Goal: Task Accomplishment & Management: Complete application form

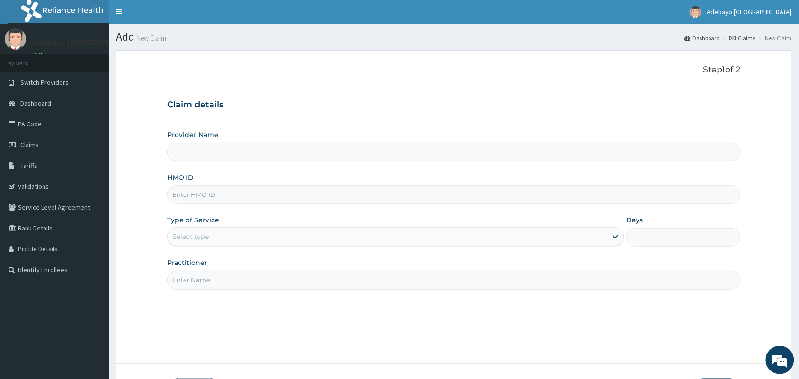
type input "Adebayo [GEOGRAPHIC_DATA]"
click at [226, 199] on input "HMO ID" at bounding box center [454, 194] width 574 height 18
type input "gml/10053/a"
click at [217, 244] on div "Select type" at bounding box center [387, 236] width 439 height 15
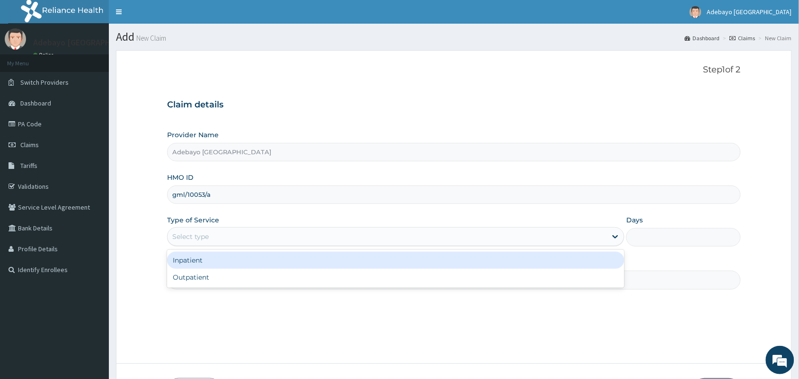
click at [230, 260] on div "Inpatient" at bounding box center [395, 260] width 457 height 17
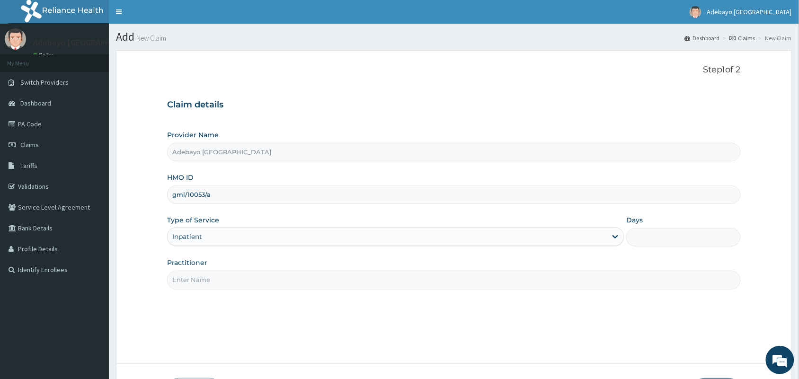
click at [228, 284] on input "Practitioner" at bounding box center [454, 280] width 574 height 18
type input "DR [PERSON_NAME]"
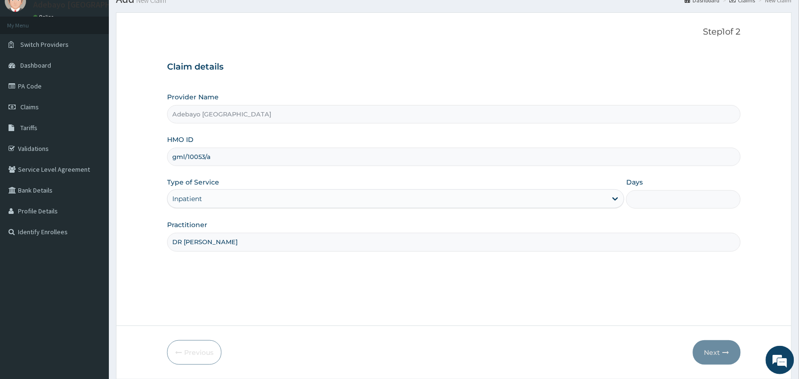
scroll to position [70, 0]
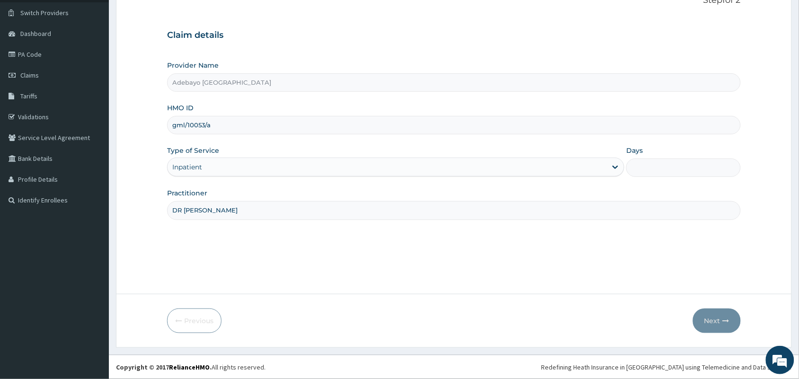
click at [652, 164] on input "Days" at bounding box center [683, 168] width 115 height 18
type input "2"
click at [721, 325] on button "Next" at bounding box center [717, 321] width 48 height 25
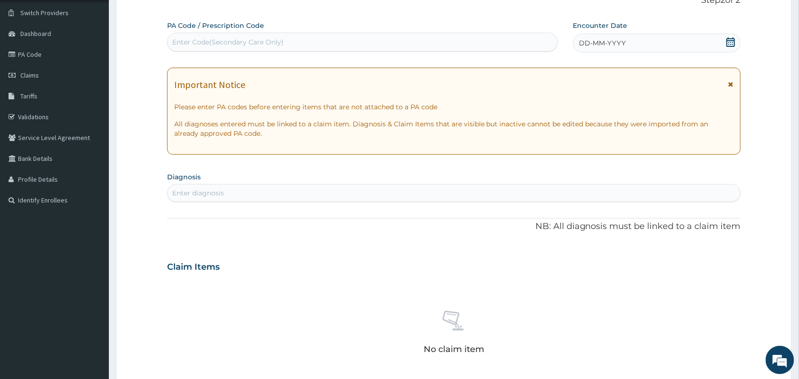
click at [362, 38] on div "Enter Code(Secondary Care Only)" at bounding box center [363, 42] width 390 height 15
type input "PA/AA80FB"
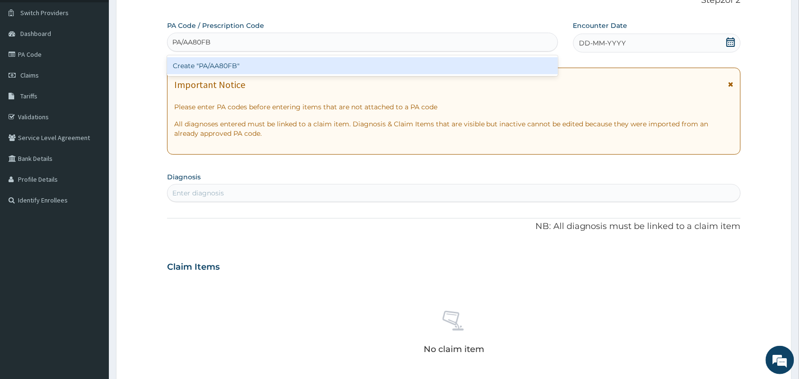
click at [362, 67] on div "Create "PA/AA80FB"" at bounding box center [362, 65] width 391 height 17
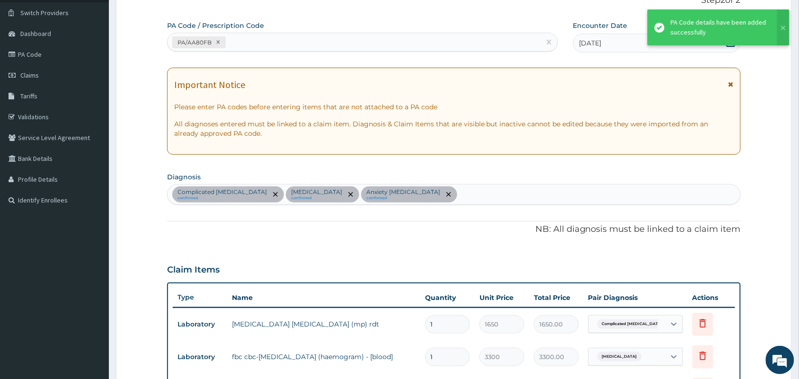
scroll to position [335, 0]
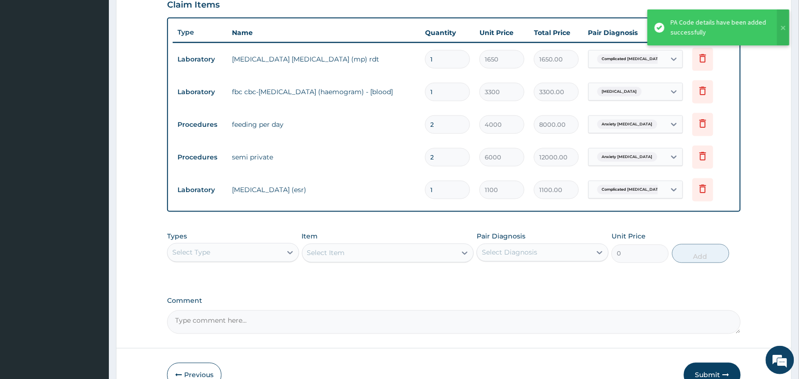
click at [798, 206] on section "Step 2 of 2 PA Code / Prescription Code PA/AA80FB Encounter Date [DATE] Importa…" at bounding box center [454, 59] width 690 height 700
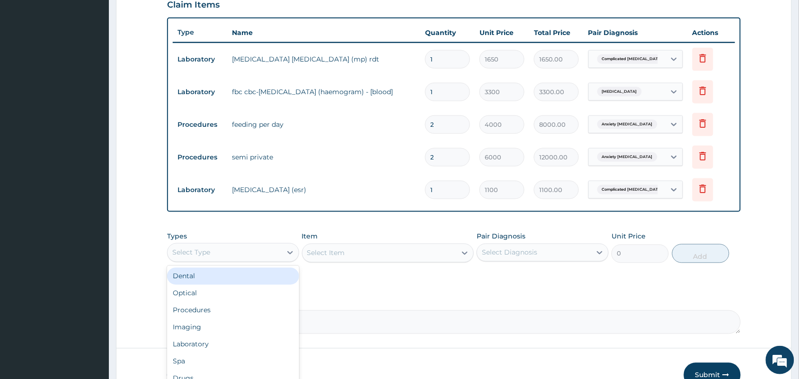
click at [249, 249] on div "Select Type" at bounding box center [225, 252] width 114 height 15
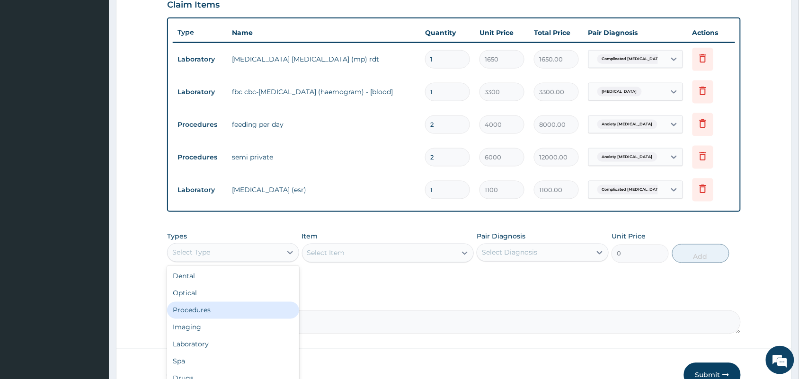
click at [242, 309] on div "Procedures" at bounding box center [233, 310] width 132 height 17
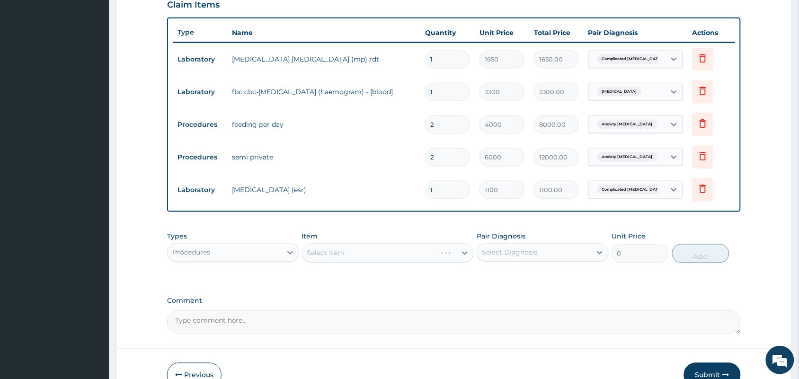
click at [372, 245] on div "Select Item" at bounding box center [388, 253] width 172 height 19
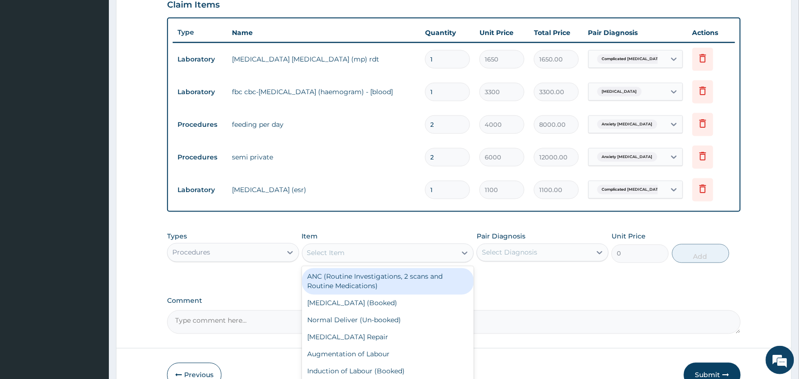
click at [401, 249] on div "Select Item" at bounding box center [379, 253] width 154 height 15
type input "gp"
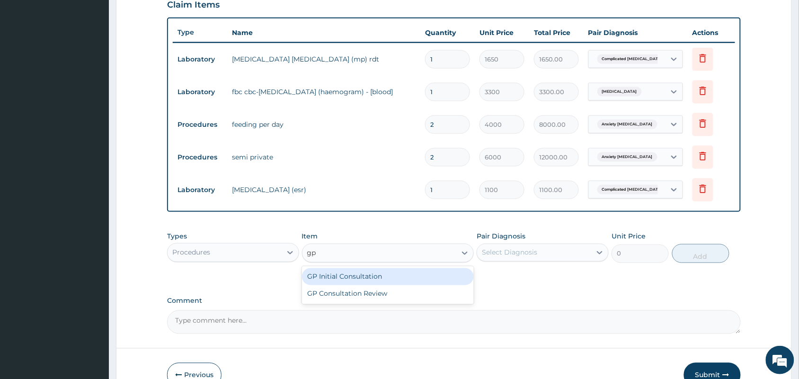
click at [401, 272] on div "GP Initial Consultation" at bounding box center [388, 276] width 172 height 17
type input "2500"
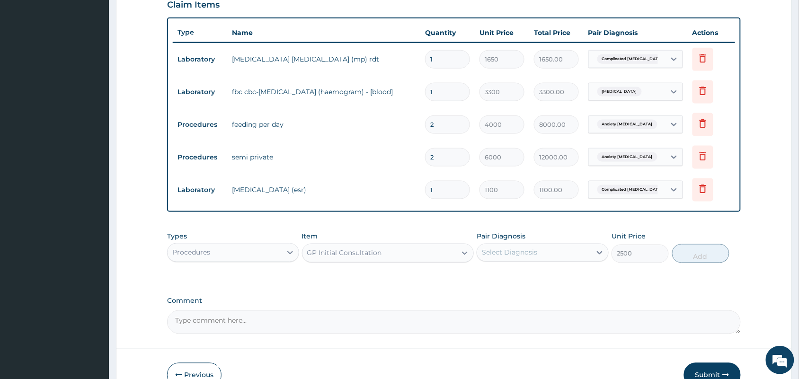
click at [539, 254] on div "Select Diagnosis" at bounding box center [534, 252] width 114 height 15
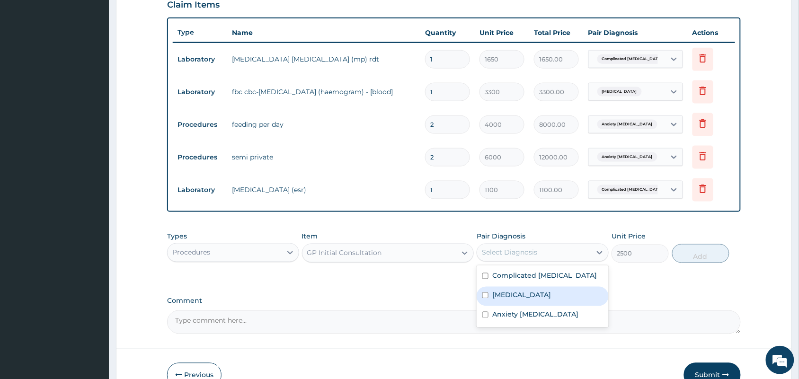
click at [483, 297] on input "checkbox" at bounding box center [485, 295] width 6 height 6
checkbox input "true"
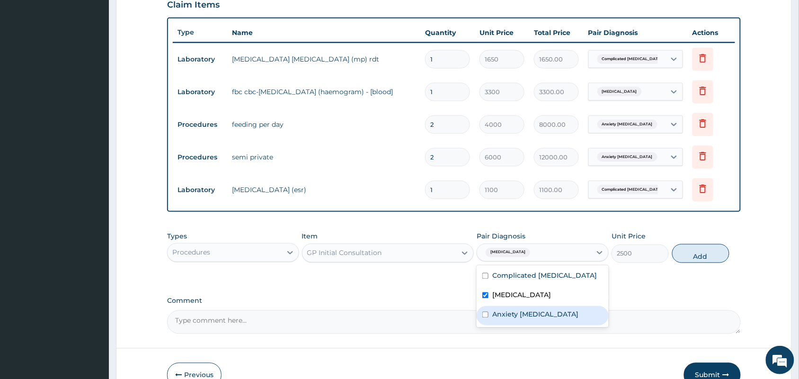
click at [485, 316] on input "checkbox" at bounding box center [485, 315] width 6 height 6
checkbox input "true"
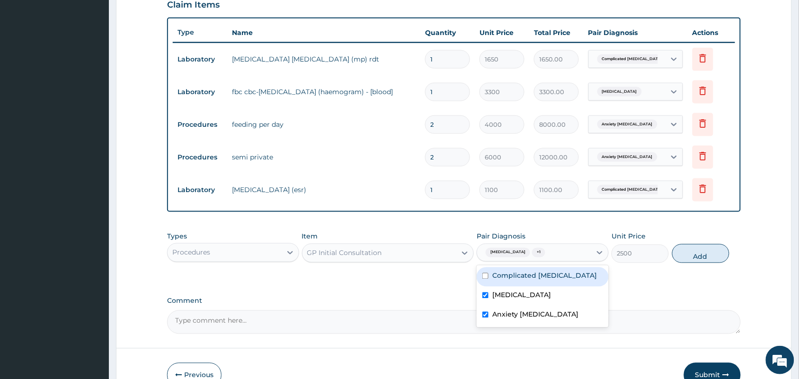
click at [484, 280] on div "Complicated [MEDICAL_DATA]" at bounding box center [543, 276] width 132 height 19
checkbox input "true"
click at [701, 246] on button "Add" at bounding box center [700, 253] width 57 height 19
type input "0"
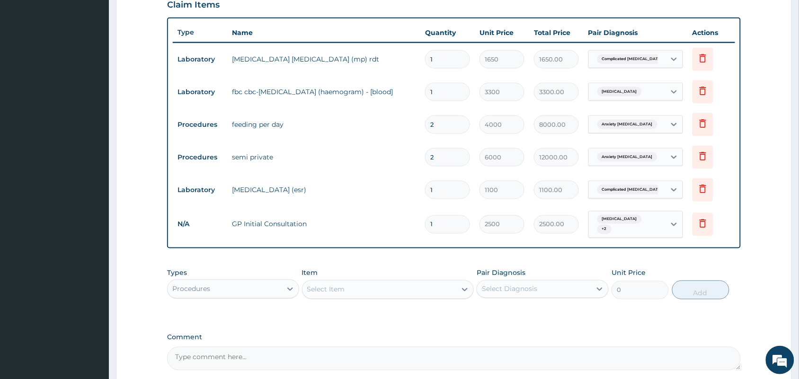
click at [244, 288] on div "Procedures" at bounding box center [225, 289] width 114 height 15
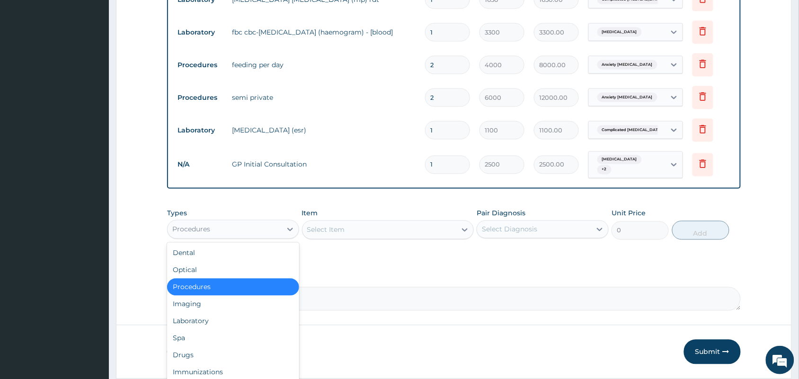
scroll to position [421, 0]
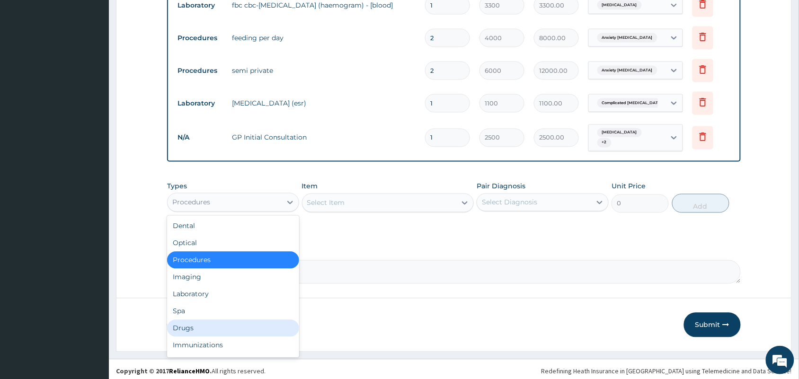
click at [190, 327] on div "Drugs" at bounding box center [233, 328] width 132 height 17
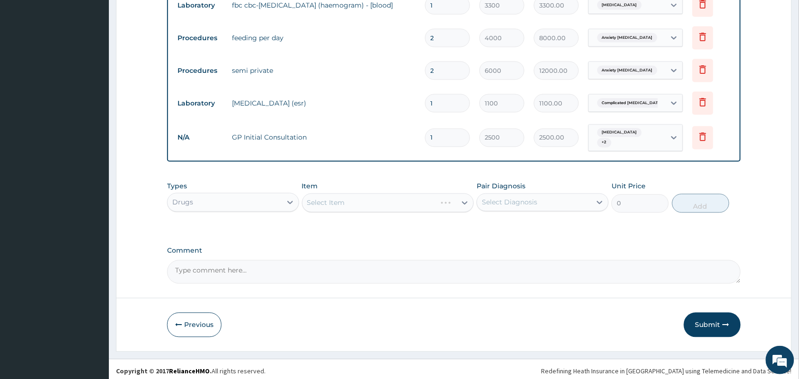
click at [390, 206] on div "Select Item" at bounding box center [388, 203] width 172 height 19
click at [331, 198] on div "Select Item" at bounding box center [326, 202] width 38 height 9
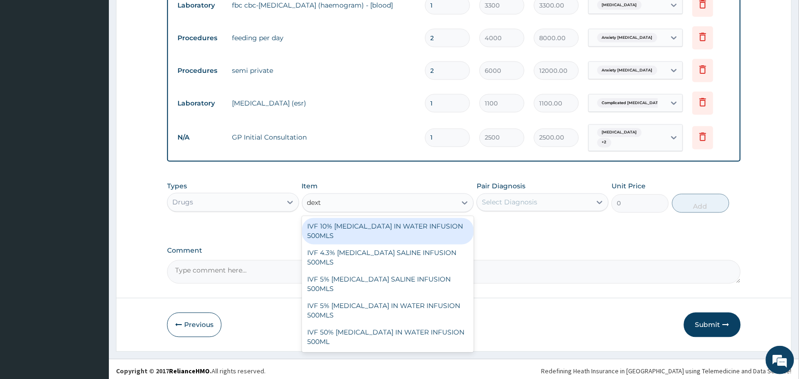
type input "dextr"
click at [327, 198] on div "dextr" at bounding box center [379, 202] width 154 height 15
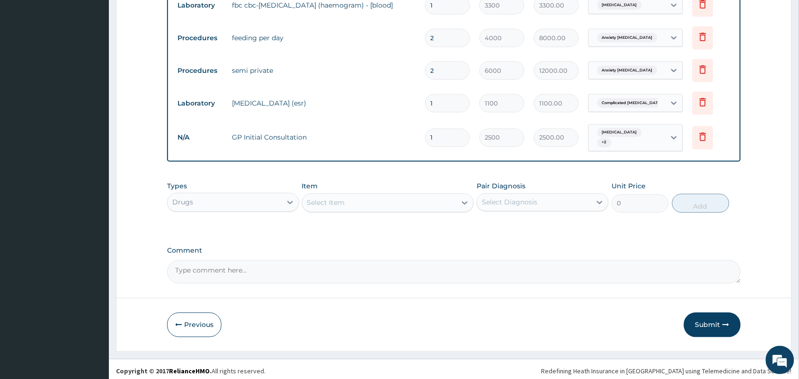
click at [327, 198] on div "Select Item" at bounding box center [326, 202] width 38 height 9
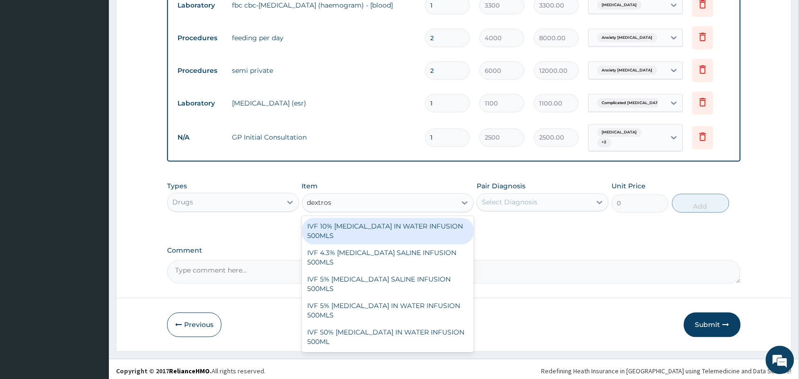
type input "[MEDICAL_DATA]"
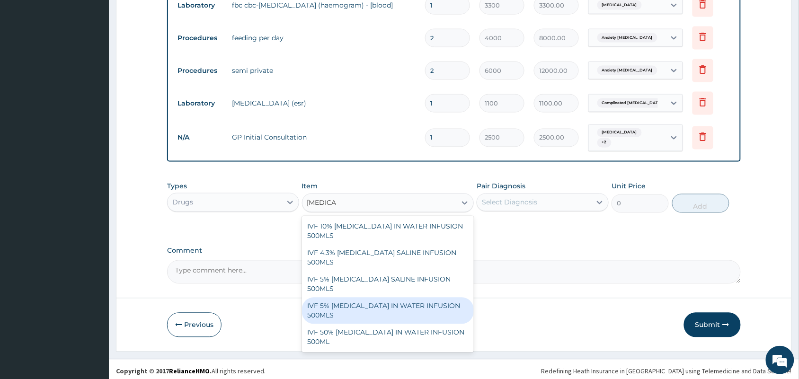
click at [349, 298] on div "IVF 5% [MEDICAL_DATA] IN WATER INFUSION 500MLS" at bounding box center [388, 311] width 172 height 26
type input "1000"
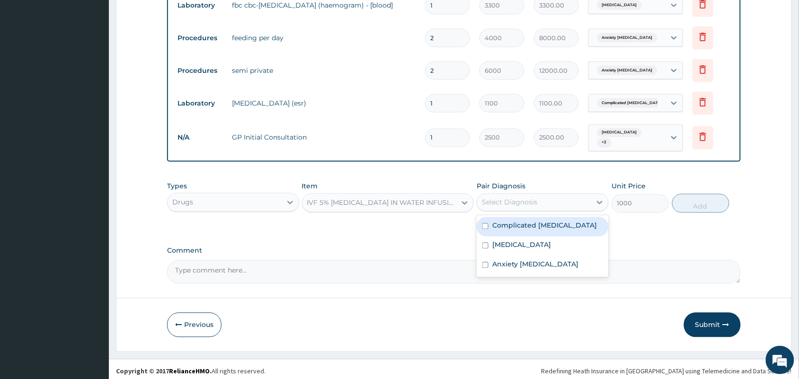
click at [535, 198] on div "Select Diagnosis" at bounding box center [509, 202] width 55 height 9
click at [486, 223] on input "checkbox" at bounding box center [485, 226] width 6 height 6
checkbox input "true"
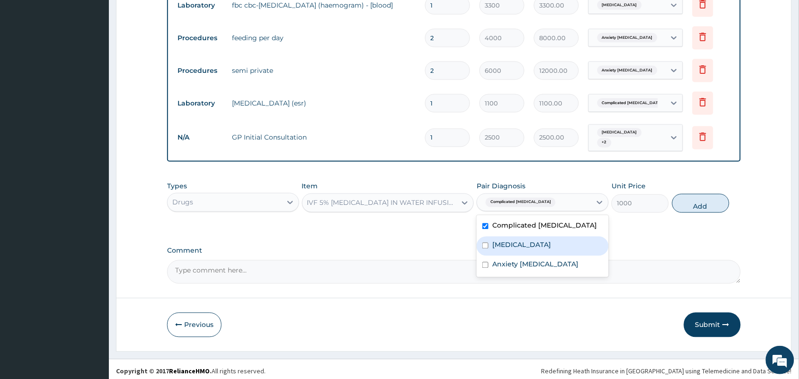
click at [484, 243] on input "checkbox" at bounding box center [485, 246] width 6 height 6
checkbox input "true"
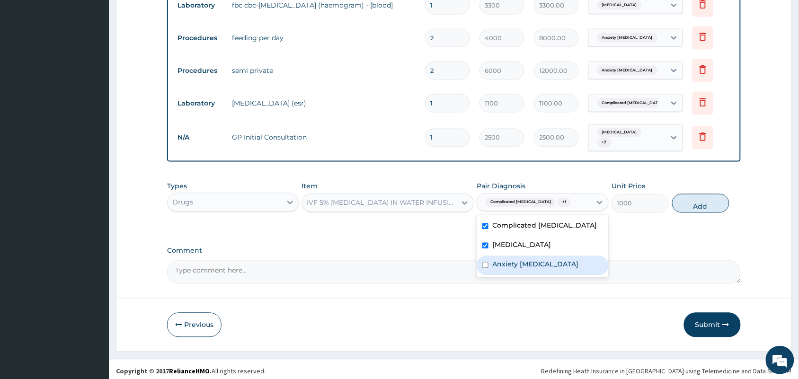
click at [484, 262] on input "checkbox" at bounding box center [485, 265] width 6 height 6
checkbox input "true"
click at [694, 200] on button "Add" at bounding box center [700, 203] width 57 height 19
type input "0"
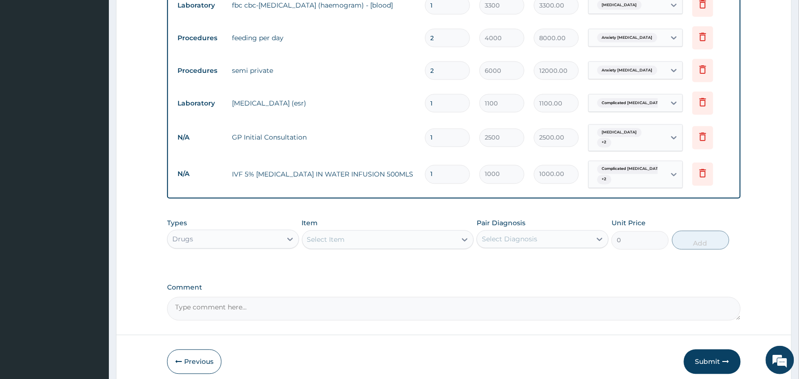
click at [434, 176] on input "1" at bounding box center [447, 174] width 45 height 18
type input "0.00"
type input "3"
type input "3000.00"
type input "0.00"
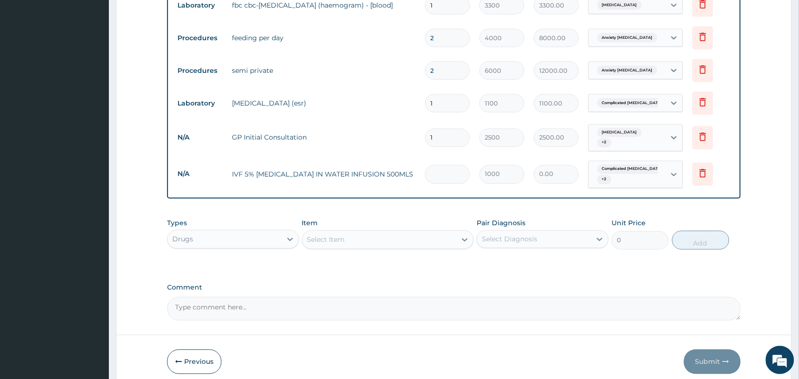
type input "2"
type input "2000.00"
type input "2"
click at [387, 235] on div "Select Item" at bounding box center [379, 239] width 154 height 15
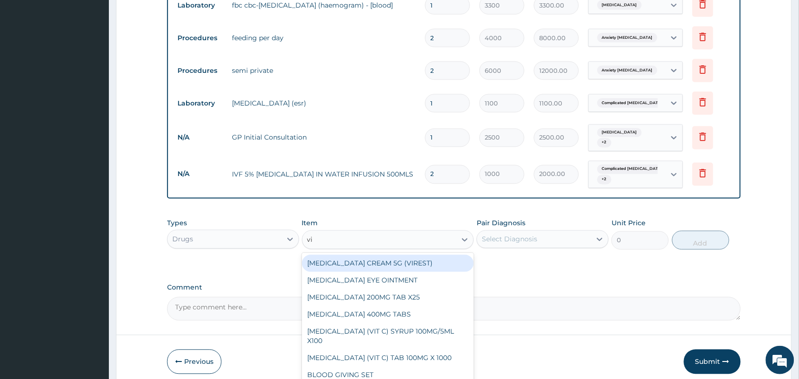
type input "vit"
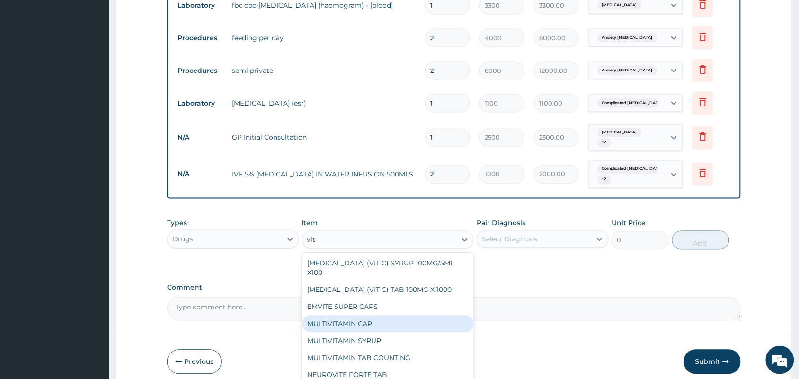
scroll to position [124, 0]
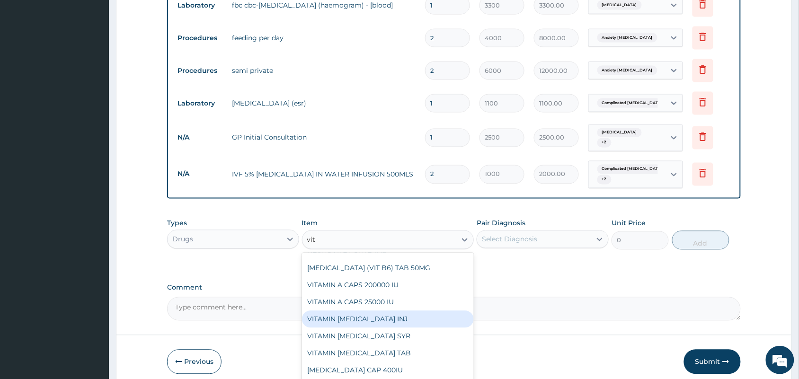
click at [403, 318] on div "VITAMIN [MEDICAL_DATA] INJ" at bounding box center [388, 319] width 172 height 17
type input "400"
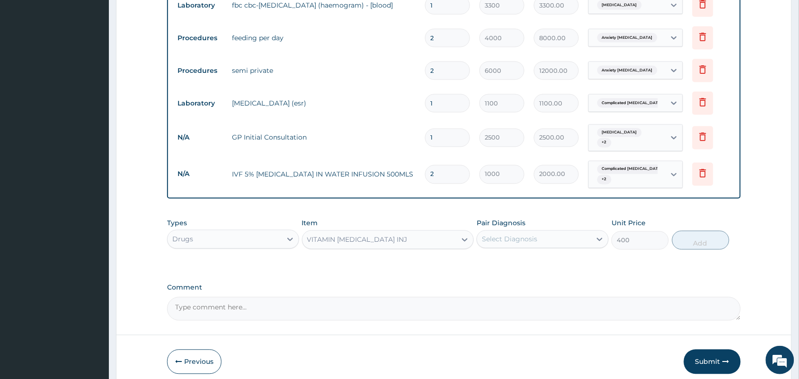
click at [529, 235] on div "Select Diagnosis" at bounding box center [509, 239] width 55 height 9
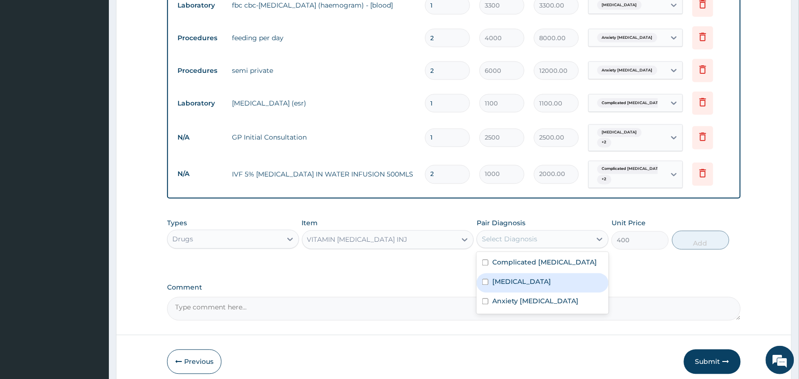
click at [485, 279] on input "checkbox" at bounding box center [485, 282] width 6 height 6
checkbox input "true"
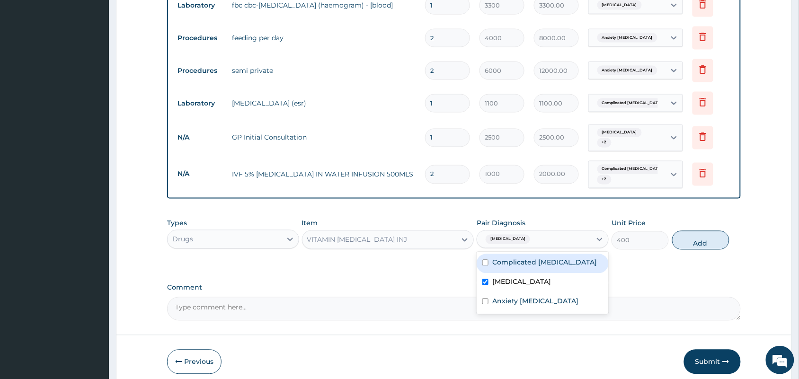
drag, startPoint x: 485, startPoint y: 263, endPoint x: 485, endPoint y: 254, distance: 8.5
click at [485, 254] on div "Complicated [MEDICAL_DATA]" at bounding box center [543, 263] width 132 height 19
click at [485, 260] on input "checkbox" at bounding box center [485, 263] width 6 height 6
checkbox input "true"
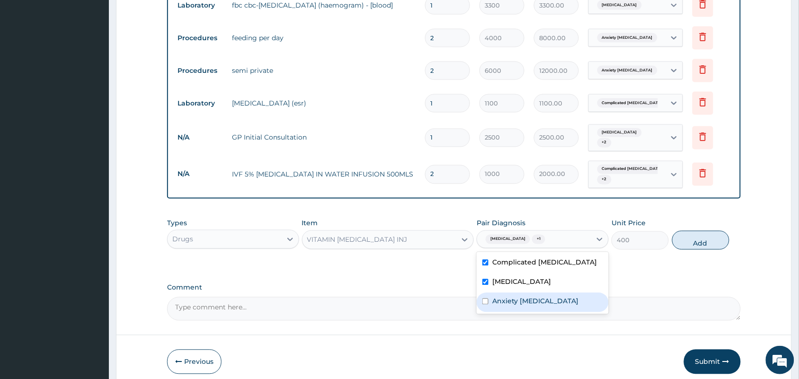
click at [484, 299] on input "checkbox" at bounding box center [485, 302] width 6 height 6
checkbox input "true"
click at [697, 234] on button "Add" at bounding box center [700, 240] width 57 height 19
type input "0"
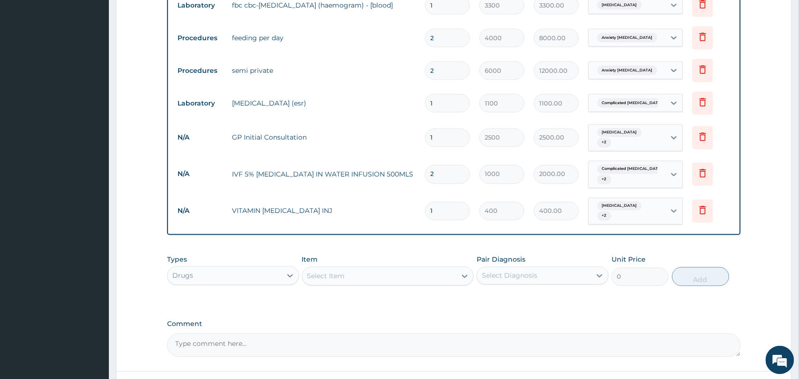
click at [341, 272] on div "Select Item" at bounding box center [326, 276] width 38 height 9
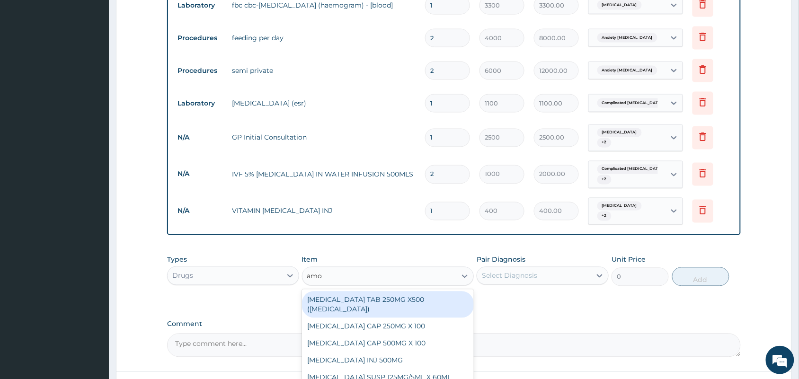
type input "amox"
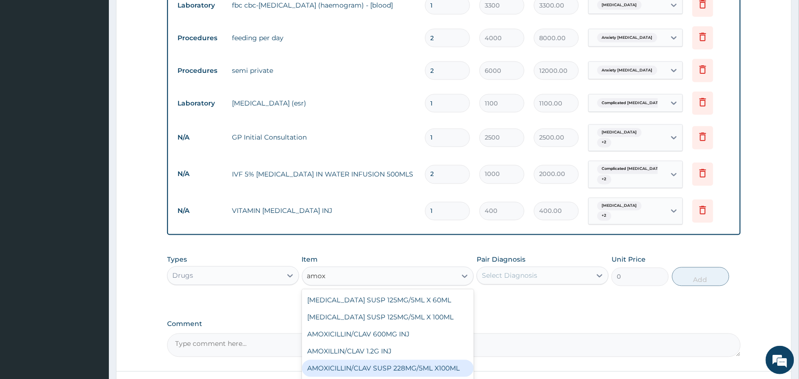
scroll to position [112, 0]
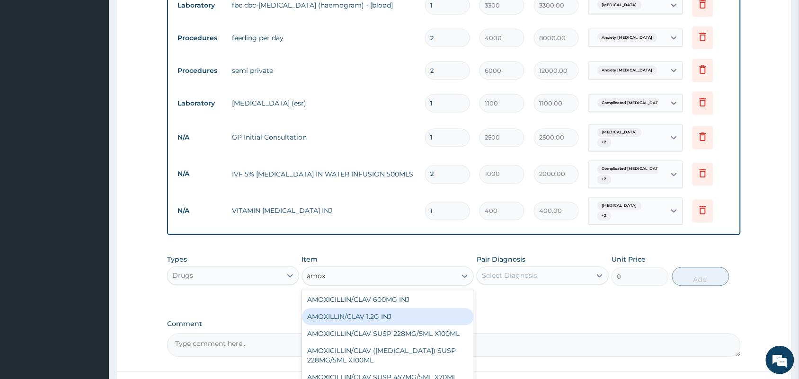
click at [395, 309] on div "AMOXILLIN/CLAV 1.2G INJ" at bounding box center [388, 317] width 172 height 17
type input "1900"
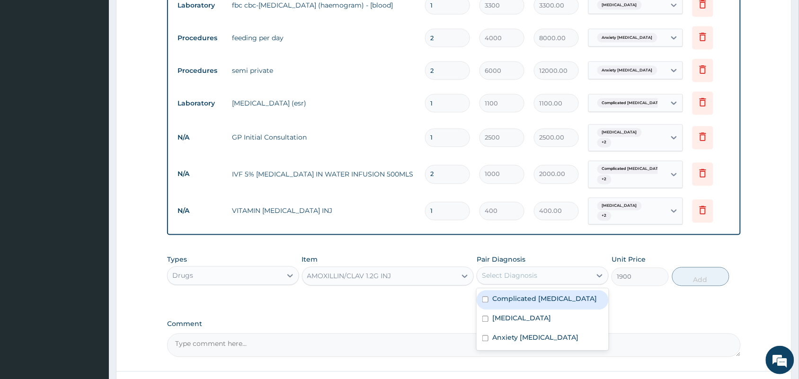
click at [504, 271] on div "Select Diagnosis" at bounding box center [509, 275] width 55 height 9
click at [484, 314] on div "[MEDICAL_DATA]" at bounding box center [543, 319] width 132 height 19
checkbox input "true"
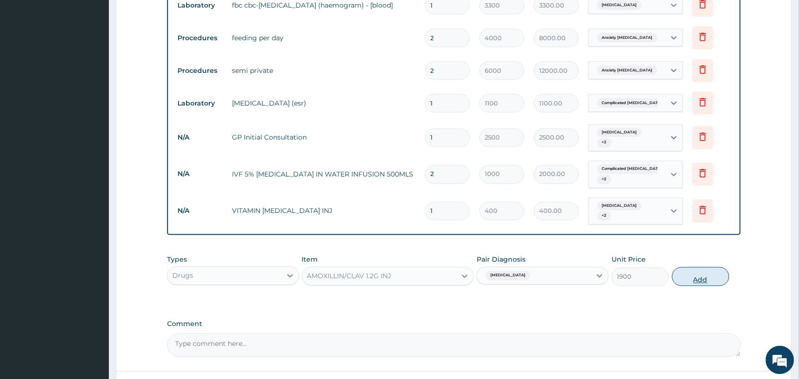
click at [699, 270] on button "Add" at bounding box center [700, 276] width 57 height 19
type input "0"
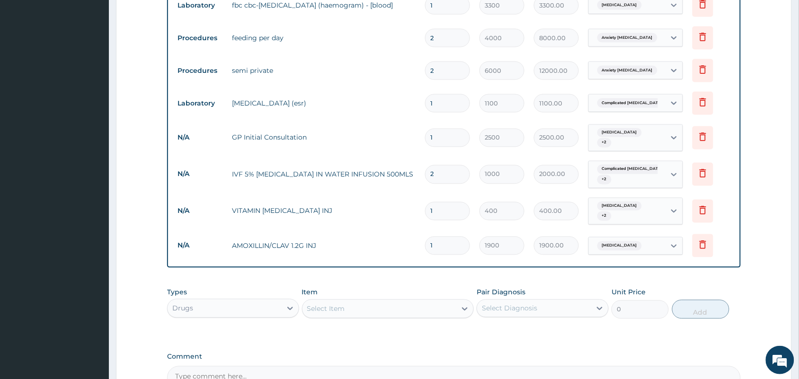
type input "0.00"
type input "6"
type input "11400.00"
type input "6"
click at [362, 301] on div "Select Item" at bounding box center [379, 308] width 154 height 15
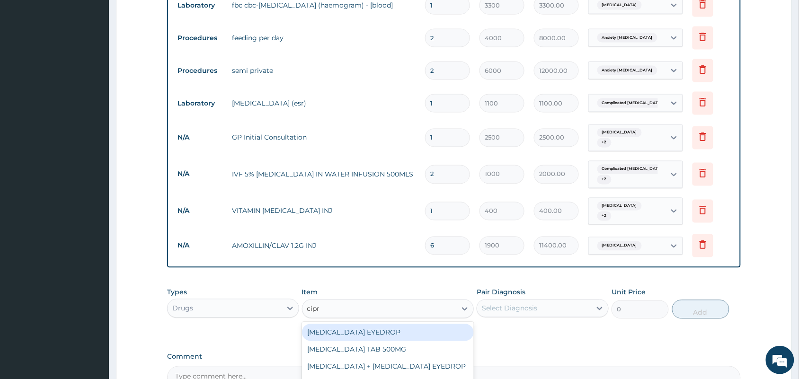
type input "[MEDICAL_DATA]"
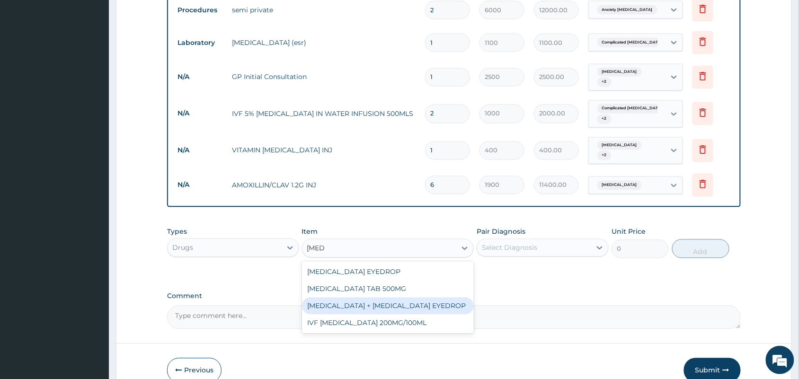
scroll to position [523, 0]
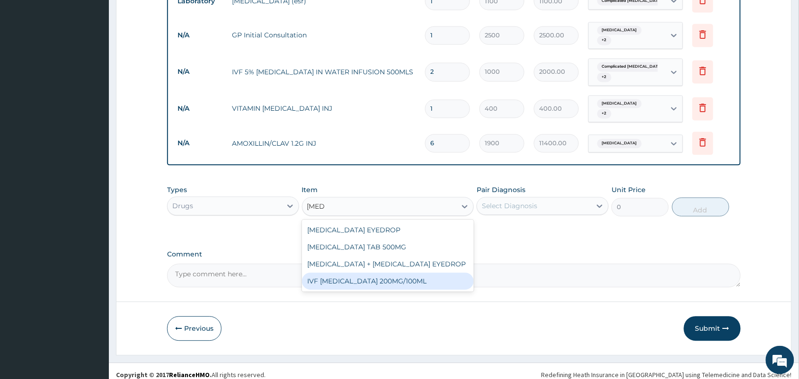
click at [394, 289] on div "IVF [MEDICAL_DATA] 200MG/100ML" at bounding box center [388, 281] width 172 height 17
type input "500"
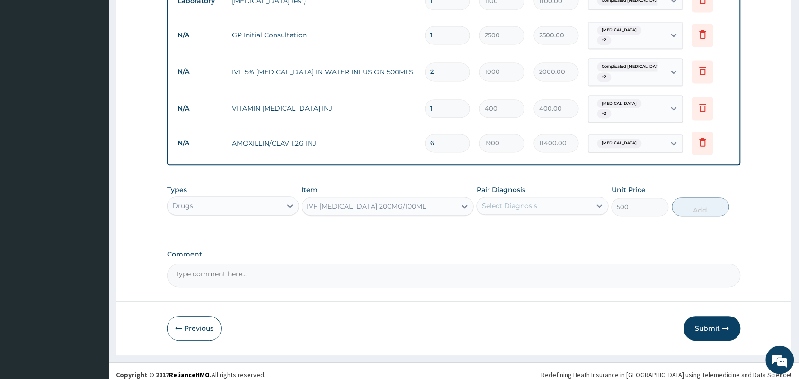
click at [523, 202] on div "Select Diagnosis" at bounding box center [509, 206] width 55 height 9
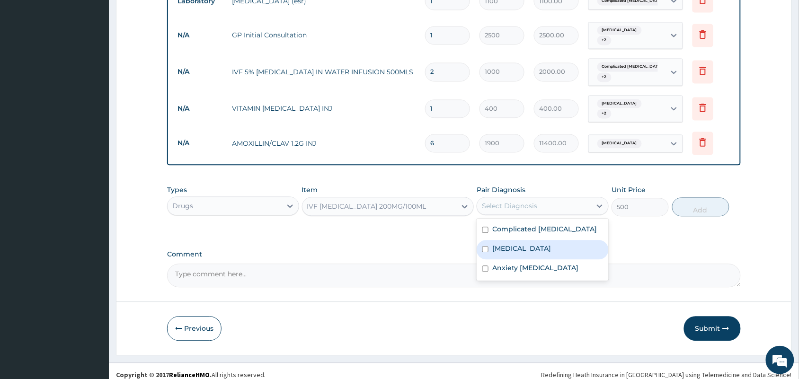
click at [485, 247] on input "checkbox" at bounding box center [485, 250] width 6 height 6
checkbox input "true"
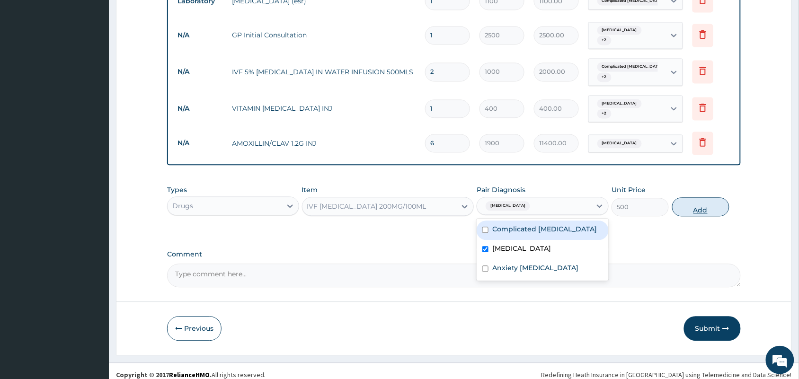
click at [699, 198] on button "Add" at bounding box center [700, 207] width 57 height 19
type input "0"
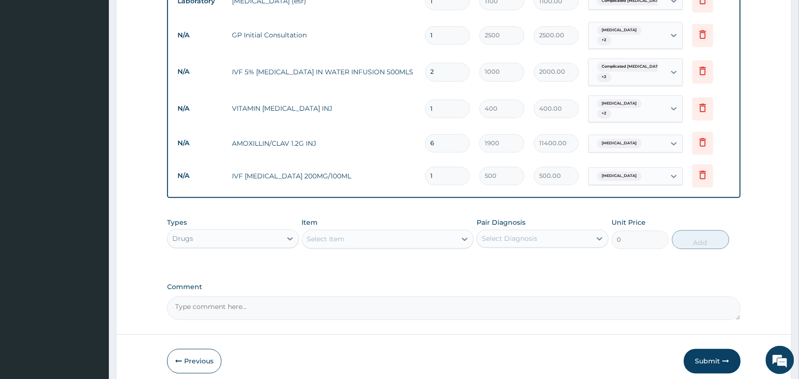
click at [441, 172] on input "1" at bounding box center [447, 176] width 45 height 18
type input "0.00"
type input "3"
type input "1500.00"
type input "0.00"
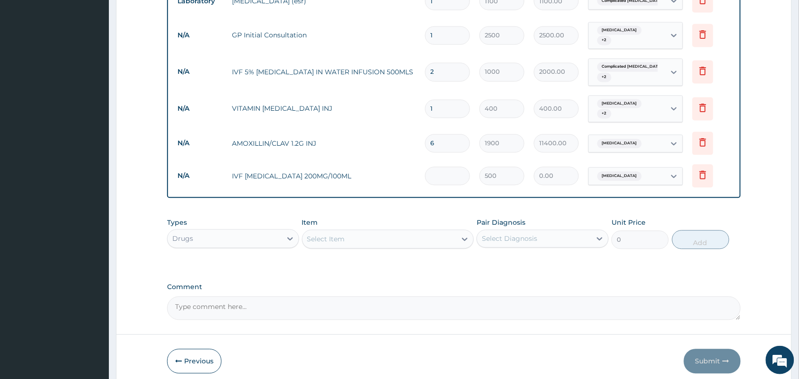
type input "2"
type input "1000.00"
type input "2"
click at [386, 232] on div "Select Item" at bounding box center [379, 239] width 154 height 15
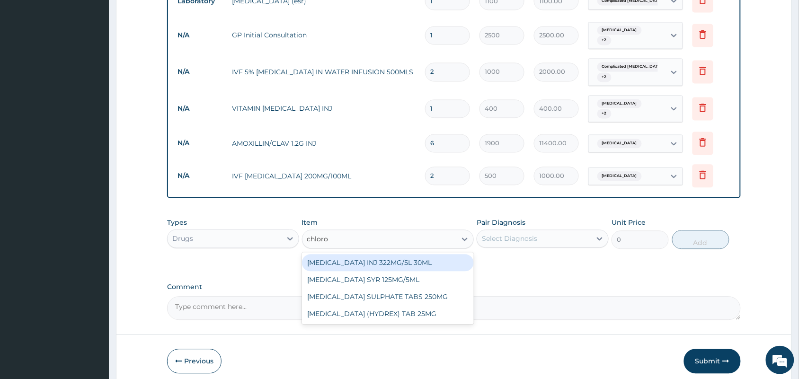
type input "chloroq"
click at [393, 260] on div "[MEDICAL_DATA] INJ 322MG/5L 30ML" at bounding box center [388, 263] width 172 height 17
type input "600"
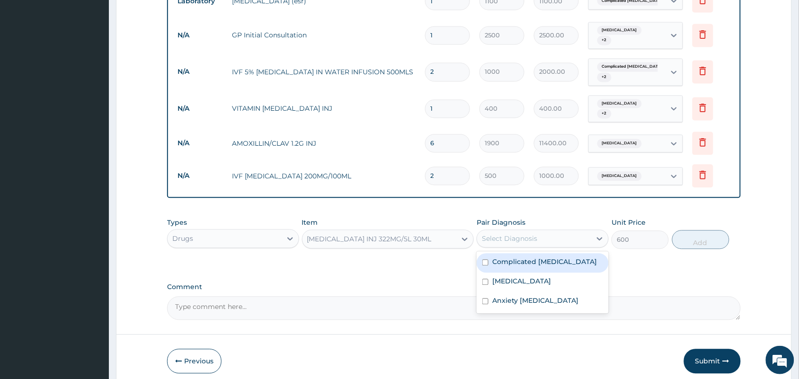
click at [512, 238] on div "Select Diagnosis" at bounding box center [534, 238] width 114 height 15
click at [486, 260] on input "checkbox" at bounding box center [485, 263] width 6 height 6
checkbox input "true"
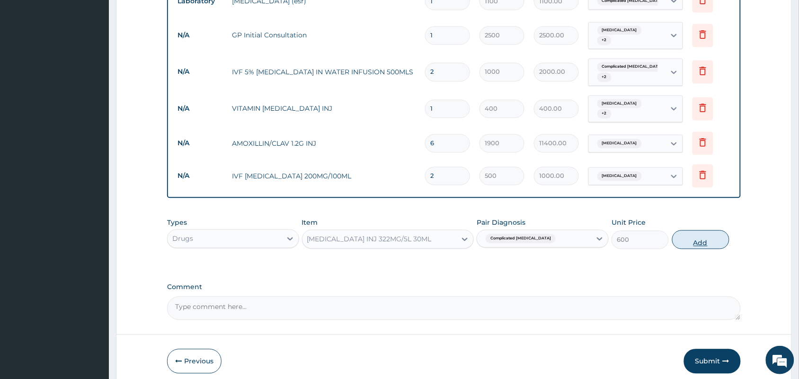
click at [691, 239] on button "Add" at bounding box center [700, 239] width 57 height 19
type input "0"
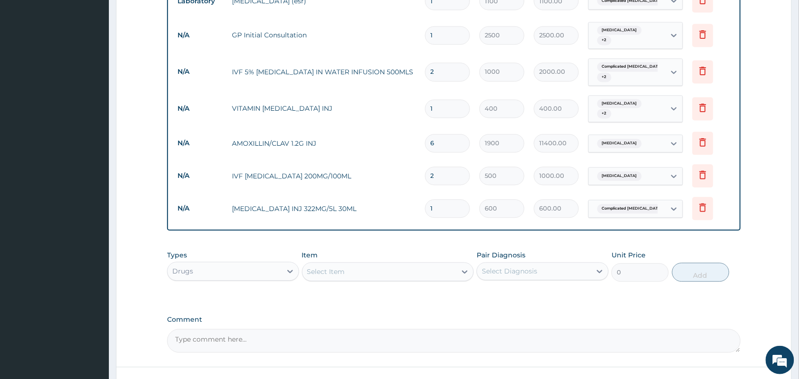
click at [438, 206] on input "1" at bounding box center [447, 209] width 45 height 18
type input "0.00"
type input "3"
type input "1800.00"
type input "3"
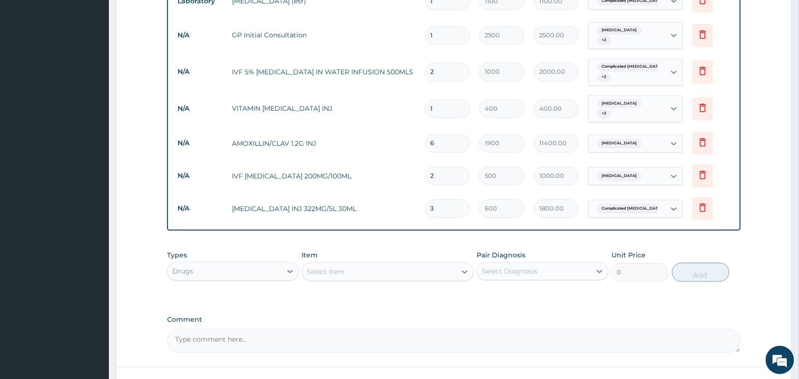
click at [389, 265] on div "Select Item" at bounding box center [379, 272] width 154 height 15
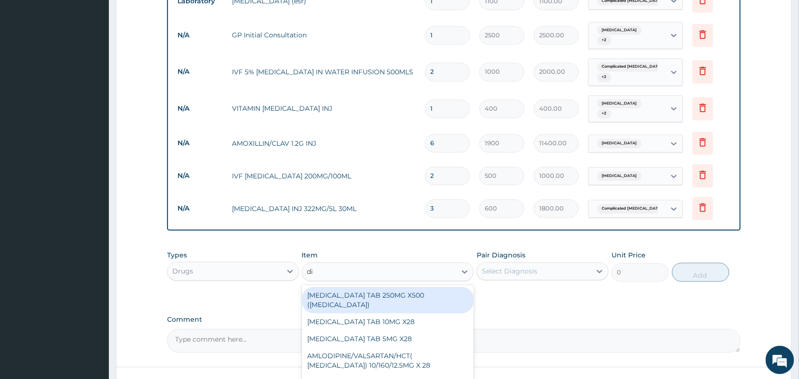
type input "dia"
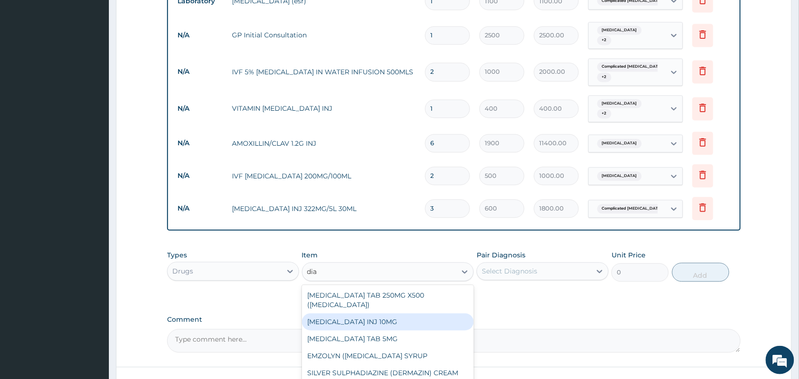
click at [382, 314] on div "[MEDICAL_DATA] INJ 10MG" at bounding box center [388, 322] width 172 height 17
type input "300"
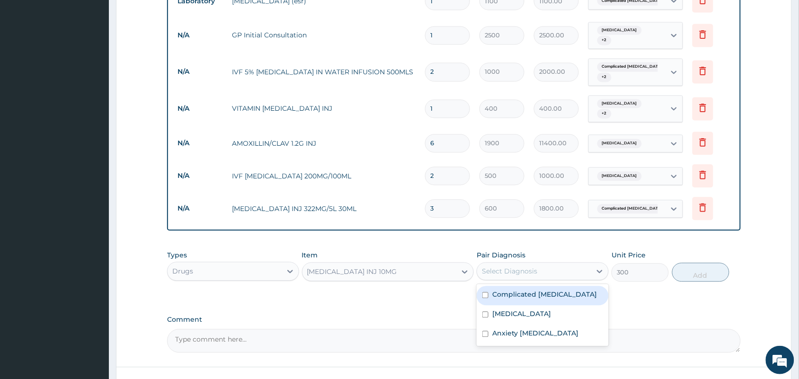
click at [551, 267] on div "Select Diagnosis" at bounding box center [534, 271] width 114 height 15
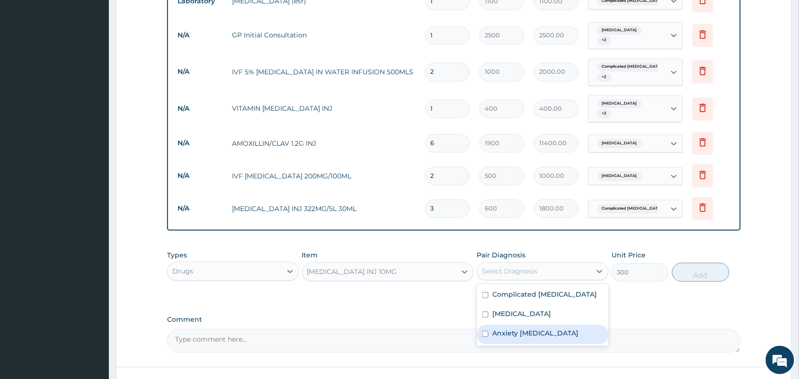
click at [485, 331] on input "checkbox" at bounding box center [485, 334] width 6 height 6
checkbox input "true"
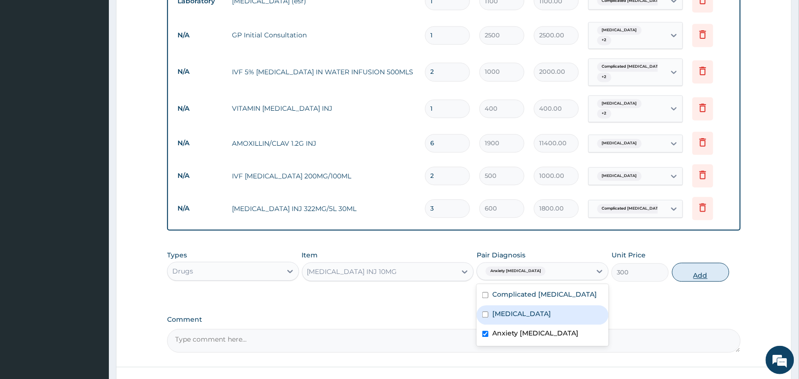
click at [698, 263] on button "Add" at bounding box center [700, 272] width 57 height 19
type input "0"
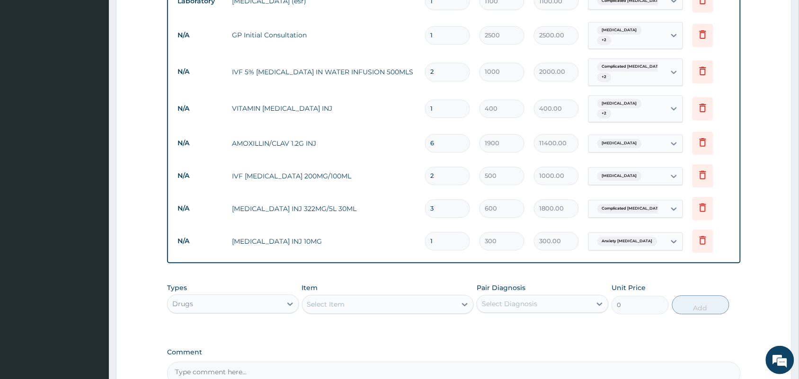
click at [380, 297] on div "Select Item" at bounding box center [379, 304] width 154 height 15
type input "c"
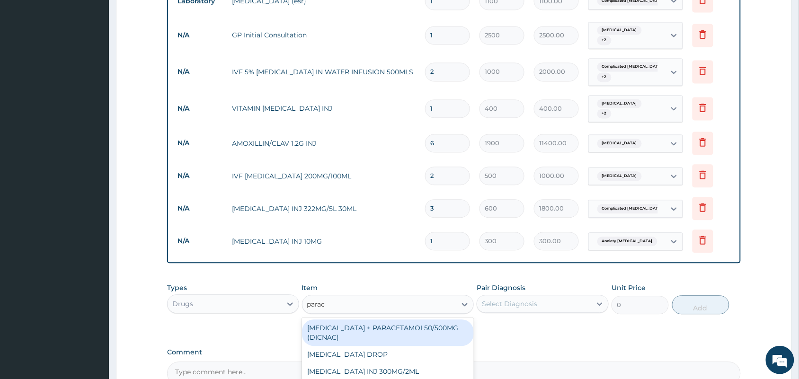
type input "parace"
click at [407, 330] on div "[MEDICAL_DATA] + PARACETAMOL50/500MG (DICNAC)" at bounding box center [388, 333] width 172 height 26
type input "40"
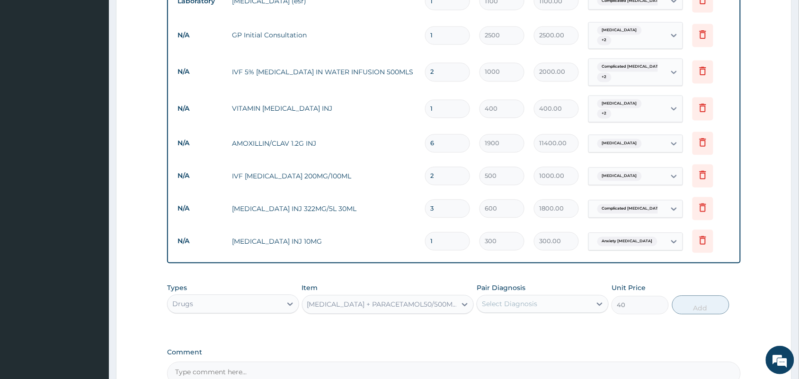
click at [522, 304] on div "Select Diagnosis" at bounding box center [543, 304] width 132 height 18
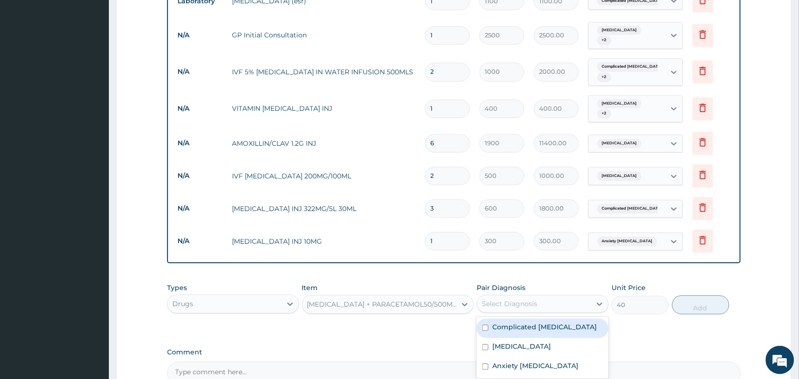
click at [485, 325] on input "checkbox" at bounding box center [485, 328] width 6 height 6
checkbox input "true"
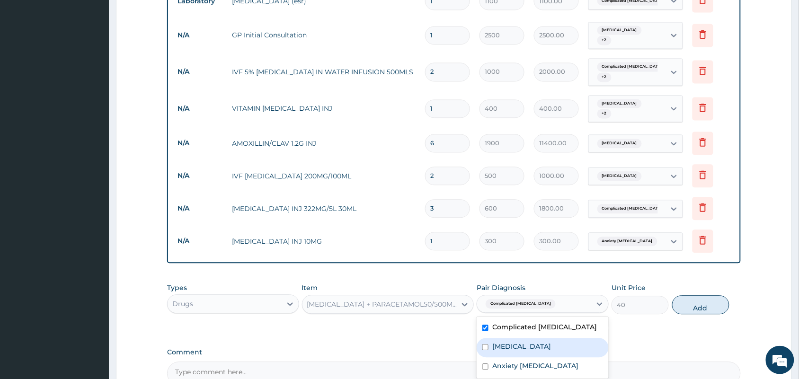
click at [484, 344] on input "checkbox" at bounding box center [485, 347] width 6 height 6
checkbox input "true"
click at [484, 364] on input "checkbox" at bounding box center [485, 367] width 6 height 6
checkbox input "true"
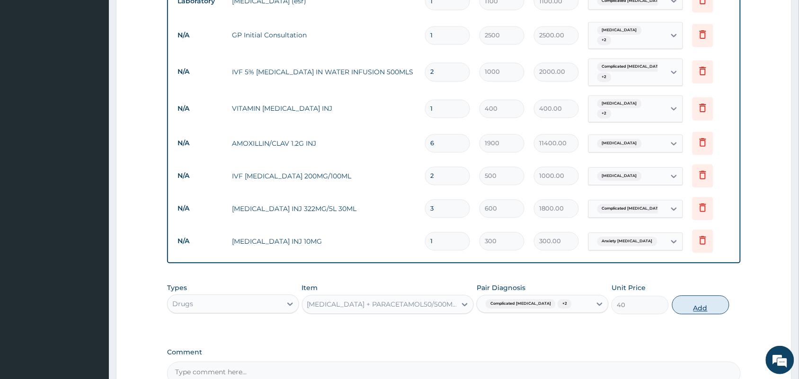
click at [677, 300] on button "Add" at bounding box center [700, 305] width 57 height 19
type input "0"
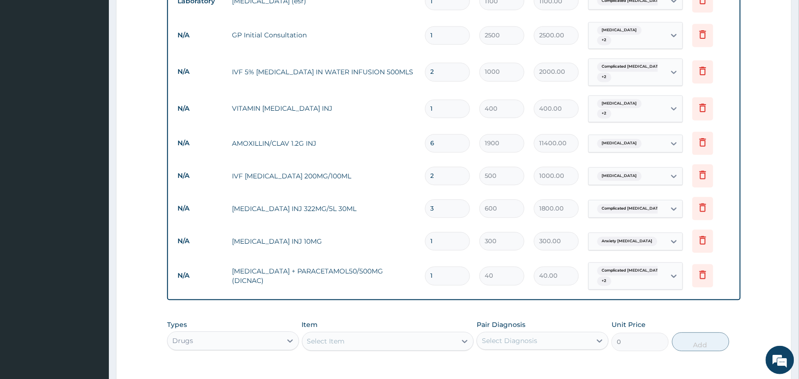
click at [452, 269] on input "1" at bounding box center [447, 276] width 45 height 18
type input "18"
type input "720.00"
type input "18"
click at [400, 341] on div "Select Item" at bounding box center [379, 341] width 154 height 15
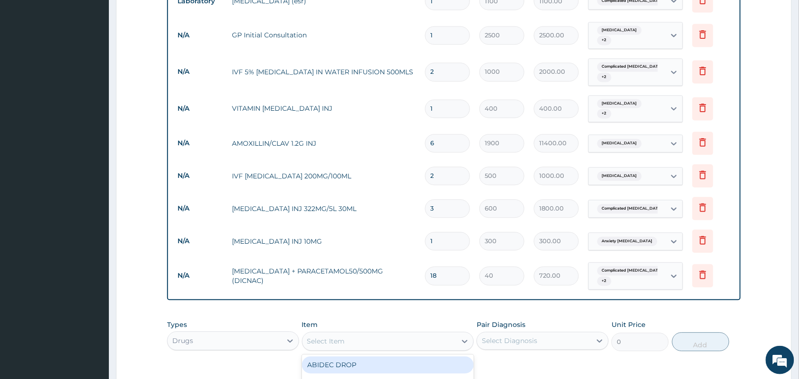
scroll to position [658, 0]
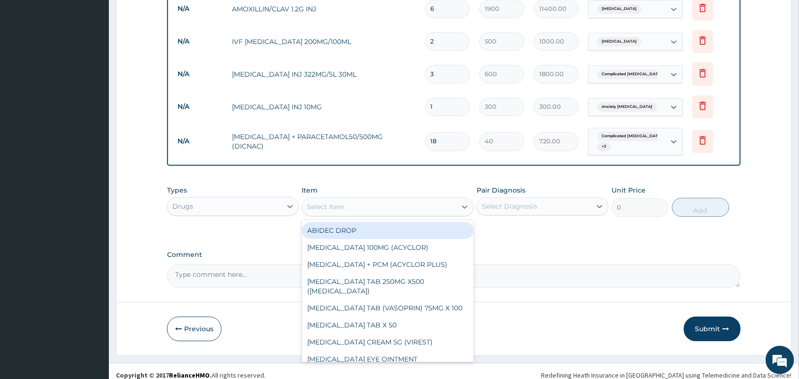
click at [357, 200] on div "Select Item" at bounding box center [379, 206] width 154 height 15
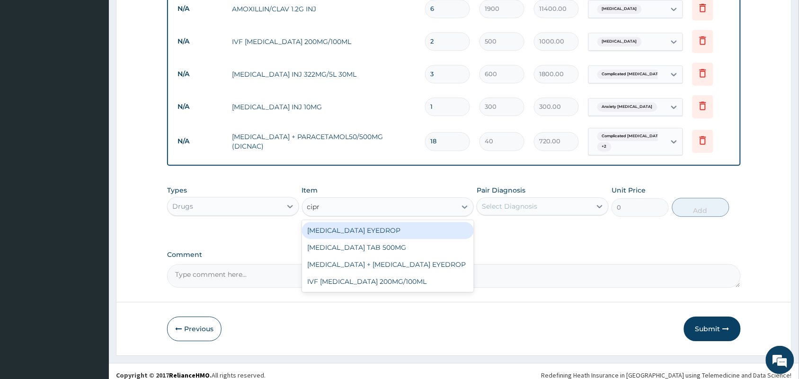
type input "[MEDICAL_DATA]"
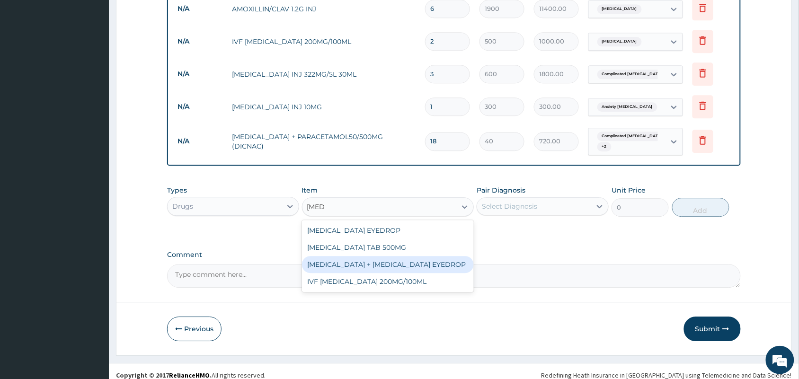
click at [375, 256] on div "[MEDICAL_DATA] + [MEDICAL_DATA] EYEDROP" at bounding box center [388, 264] width 172 height 17
type input "1500"
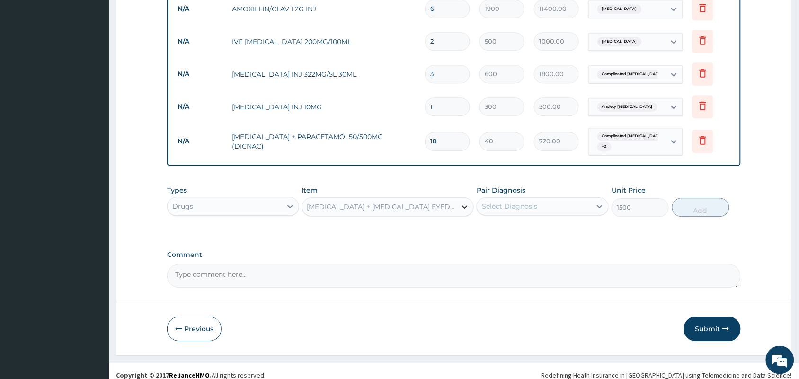
click at [462, 202] on icon at bounding box center [464, 206] width 9 height 9
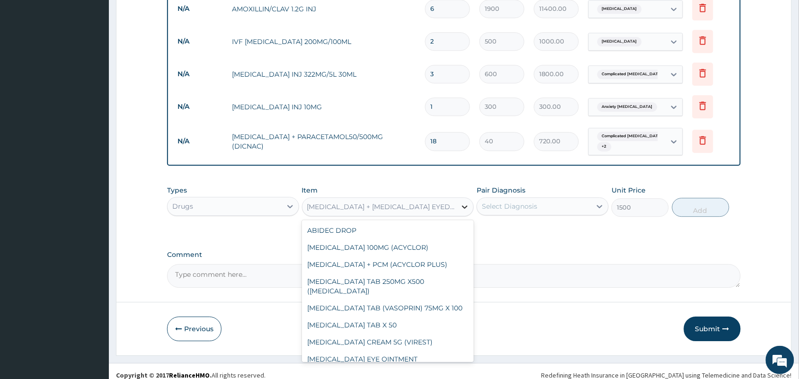
scroll to position [3620, 0]
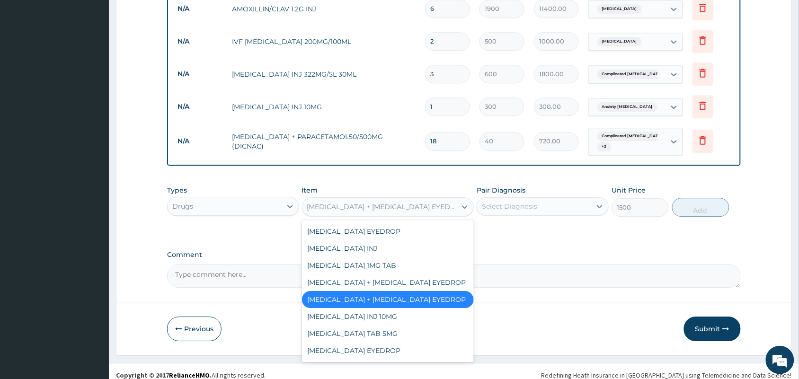
click at [381, 202] on div "[MEDICAL_DATA] + [MEDICAL_DATA] EYEDROP" at bounding box center [382, 206] width 150 height 9
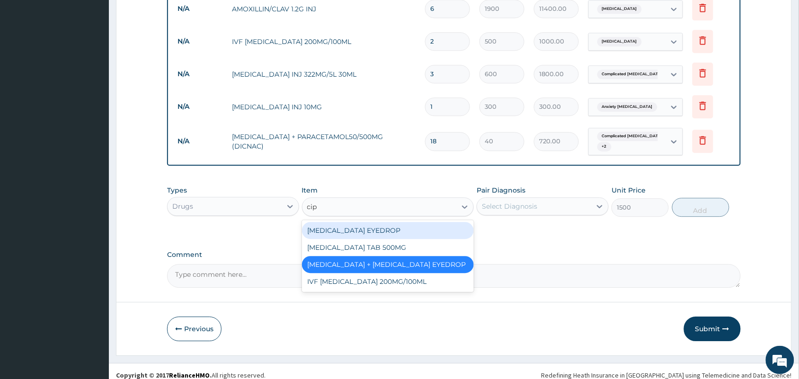
type input "cipr"
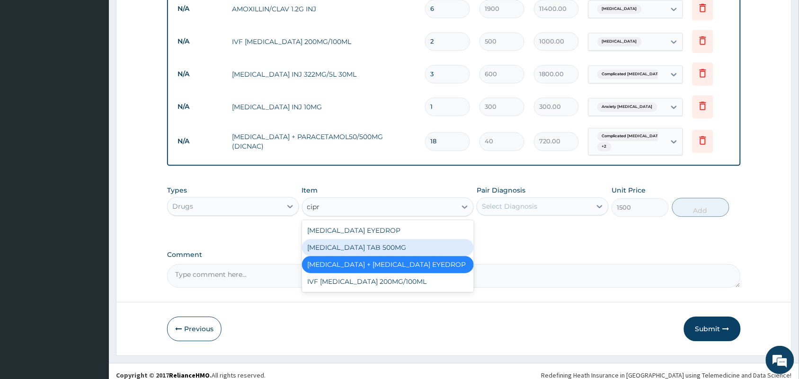
click at [383, 239] on div "[MEDICAL_DATA] TAB 500MG" at bounding box center [388, 247] width 172 height 17
type input "50"
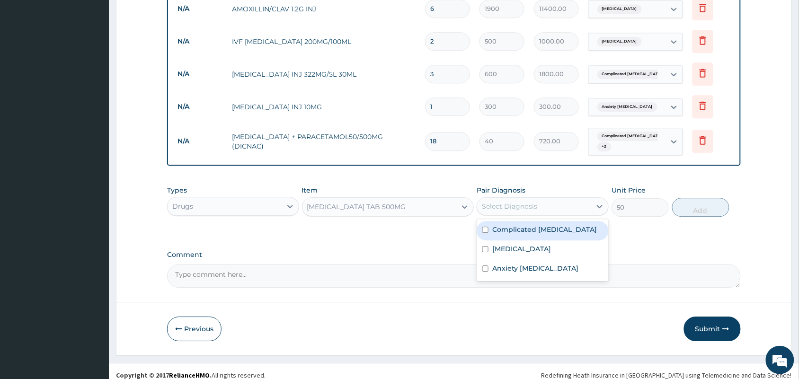
click at [522, 202] on div "Select Diagnosis" at bounding box center [509, 206] width 55 height 9
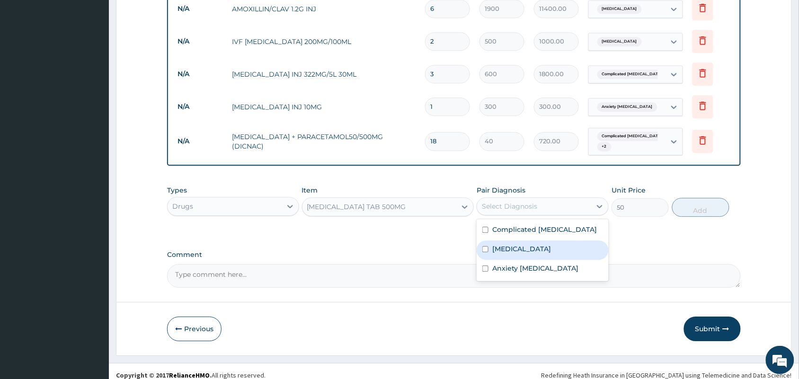
click at [484, 246] on input "checkbox" at bounding box center [485, 249] width 6 height 6
checkbox input "true"
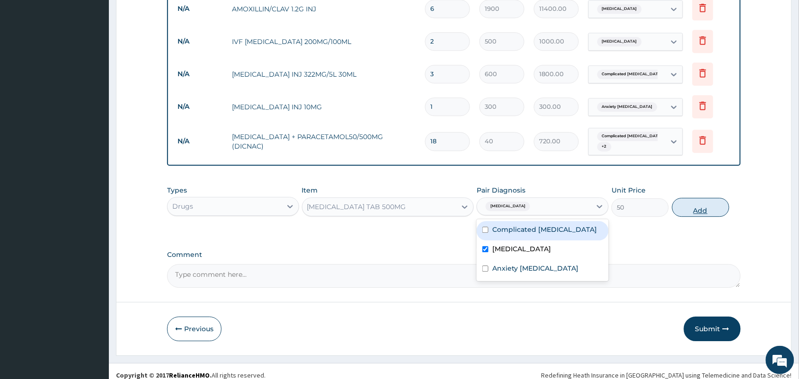
click at [711, 198] on button "Add" at bounding box center [700, 207] width 57 height 19
type input "0"
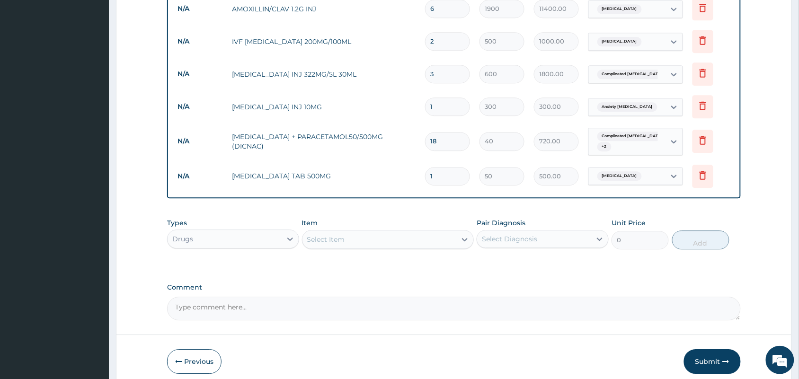
type input "10"
type input "500.00"
type input "10"
click at [368, 232] on div "Select Item" at bounding box center [379, 239] width 154 height 15
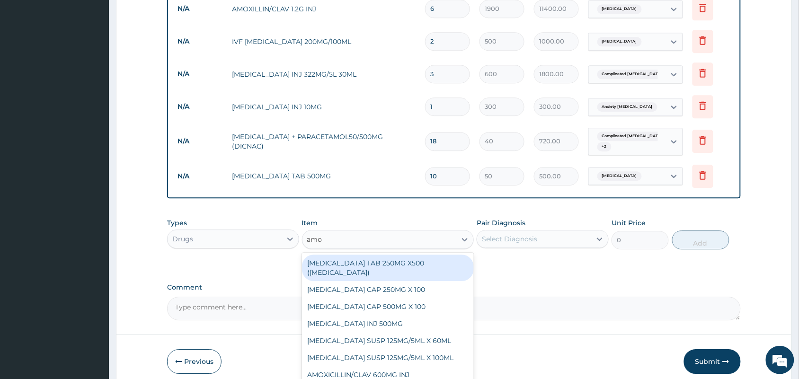
type input "amox"
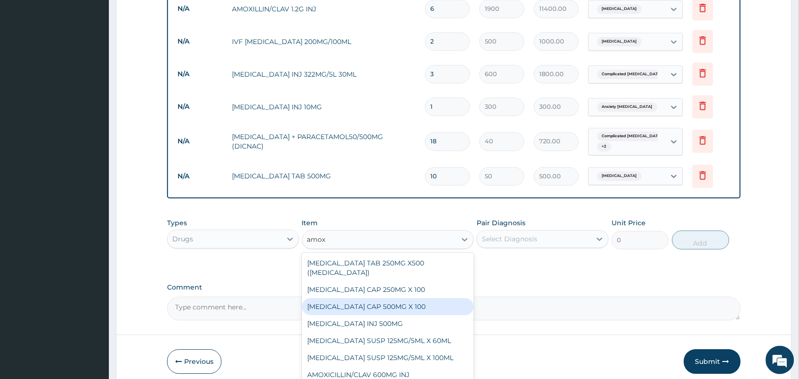
click at [393, 302] on div "[MEDICAL_DATA] CAP 500MG X 100" at bounding box center [388, 306] width 172 height 17
type input "40"
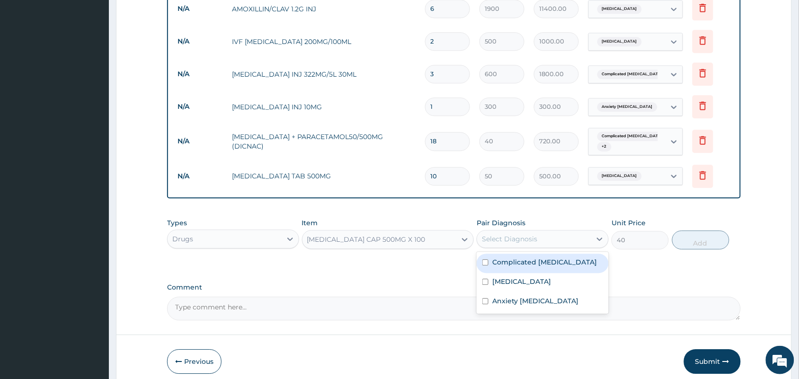
click at [521, 236] on div "Select Diagnosis" at bounding box center [534, 238] width 114 height 15
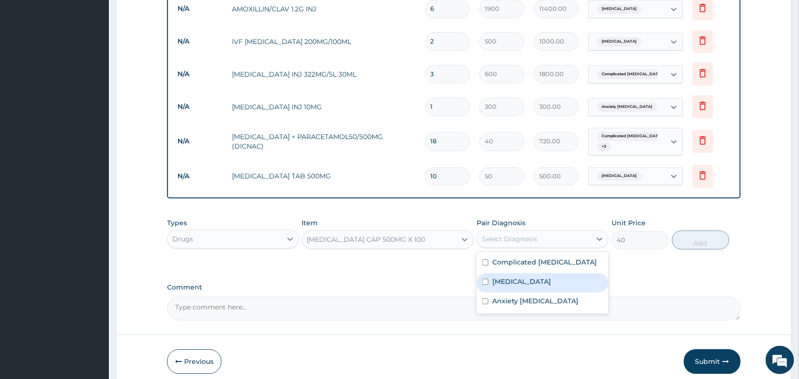
click at [488, 279] on input "checkbox" at bounding box center [485, 282] width 6 height 6
checkbox input "true"
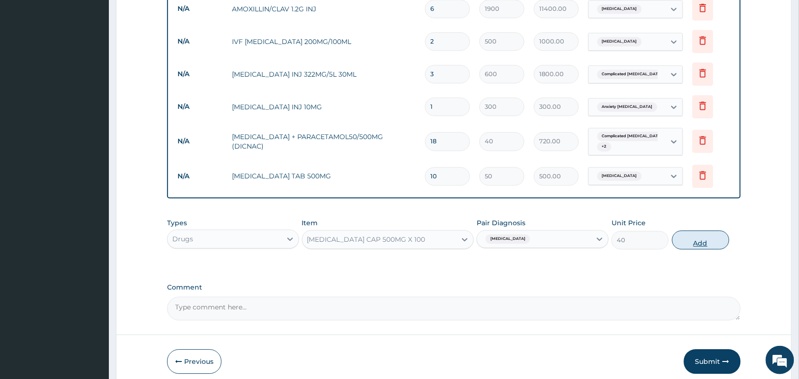
click at [689, 236] on button "Add" at bounding box center [700, 239] width 57 height 19
type input "0"
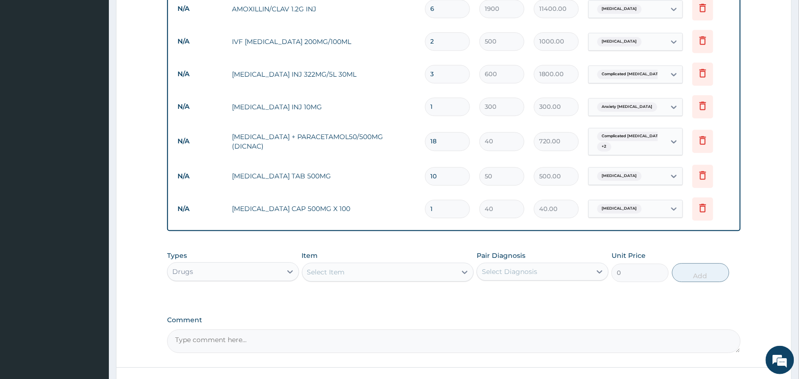
type input "15"
type input "600.00"
type input "15"
click at [379, 266] on div "Select Item" at bounding box center [379, 272] width 154 height 15
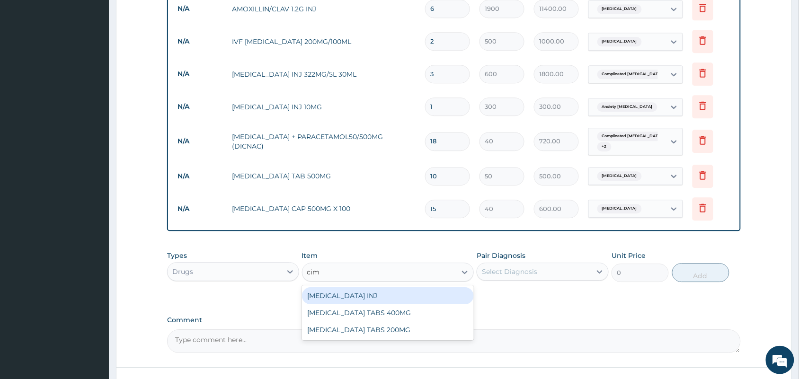
type input "cime"
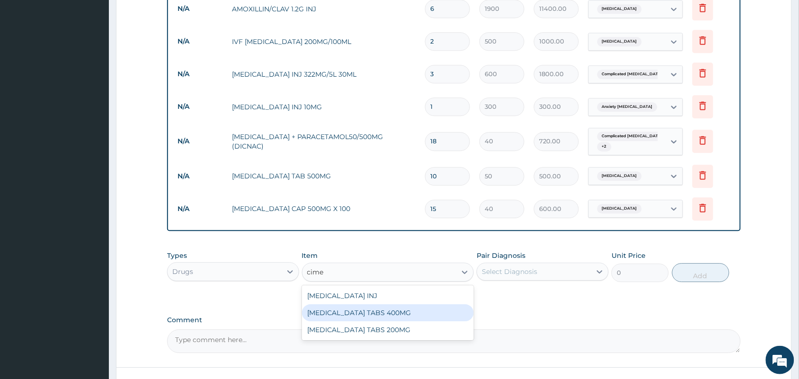
click at [387, 308] on div "[MEDICAL_DATA] TABS 400MG" at bounding box center [388, 312] width 172 height 17
type input "40"
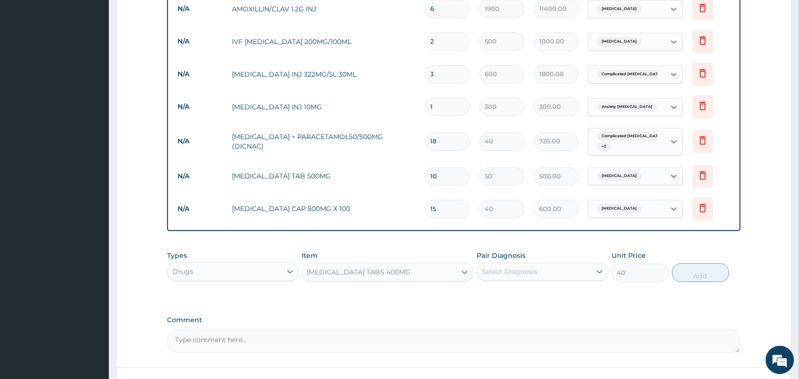
click at [533, 267] on div "Select Diagnosis" at bounding box center [509, 271] width 55 height 9
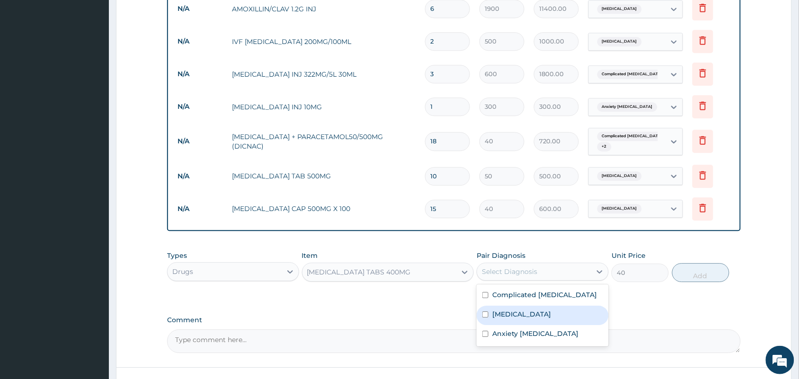
click at [488, 311] on input "checkbox" at bounding box center [485, 314] width 6 height 6
checkbox input "true"
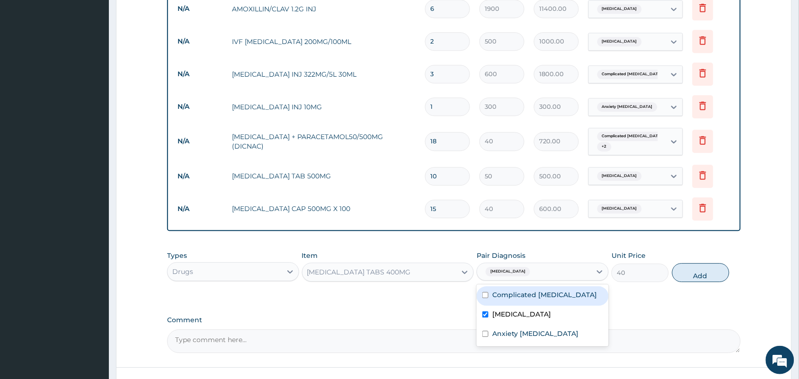
click at [484, 292] on input "checkbox" at bounding box center [485, 295] width 6 height 6
checkbox input "true"
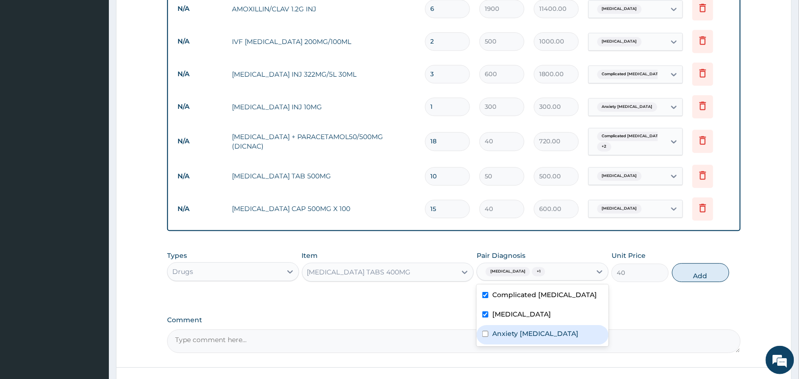
click at [486, 329] on div "Anxiety [MEDICAL_DATA]" at bounding box center [543, 334] width 132 height 19
checkbox input "true"
click at [688, 265] on button "Add" at bounding box center [700, 272] width 57 height 19
type input "0"
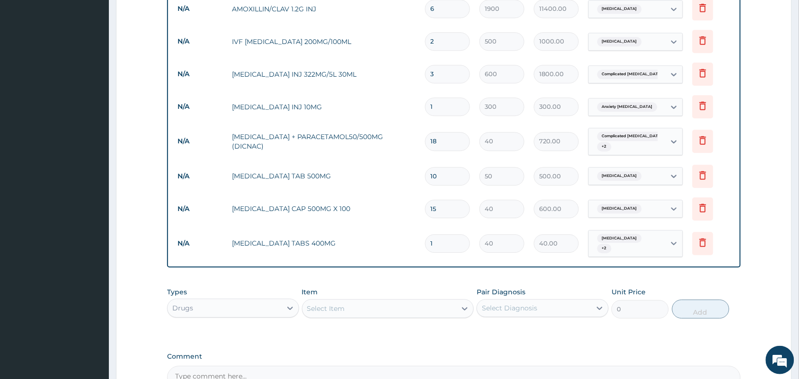
type input "10"
type input "400.00"
type input "10"
click at [371, 305] on div "Select Item" at bounding box center [388, 308] width 172 height 19
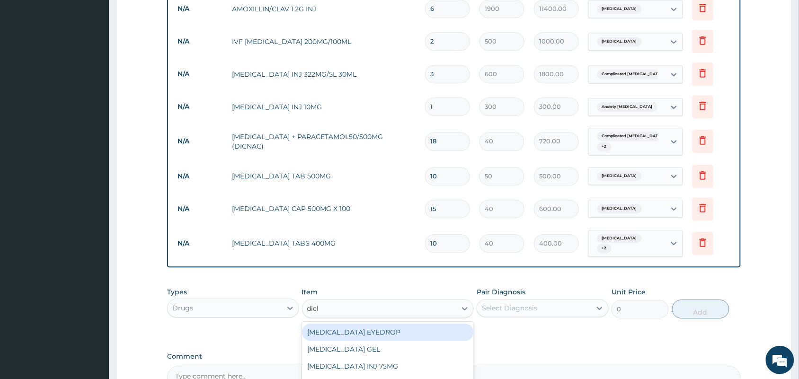
type input "diclo"
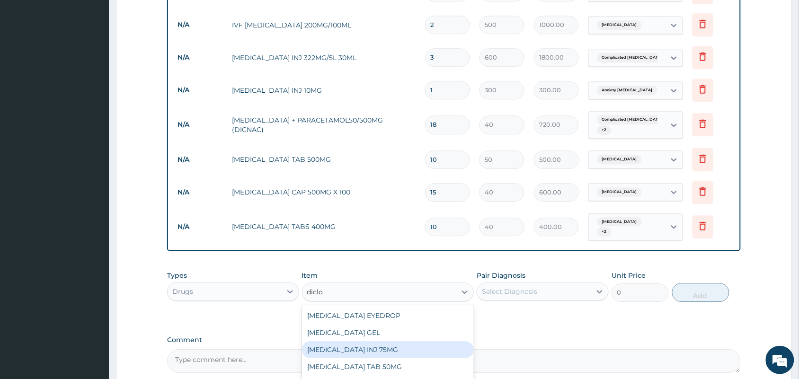
scroll to position [756, 0]
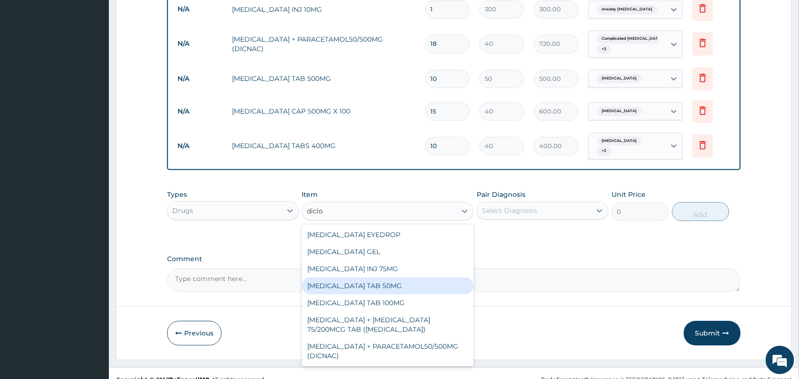
click at [418, 277] on div "[MEDICAL_DATA] TAB 50MG" at bounding box center [388, 285] width 172 height 17
type input "30"
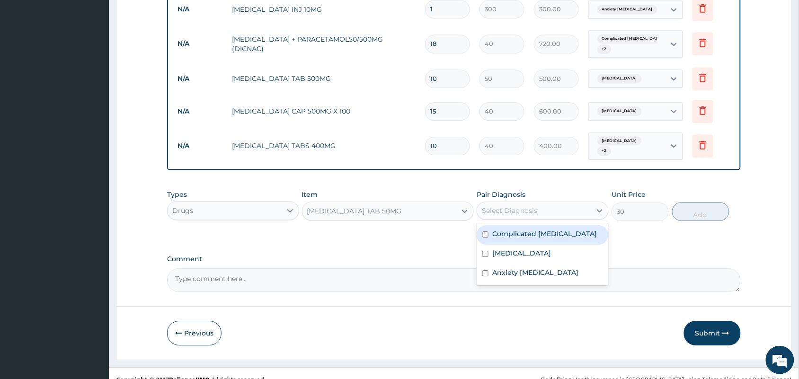
click at [529, 206] on div "Select Diagnosis" at bounding box center [509, 210] width 55 height 9
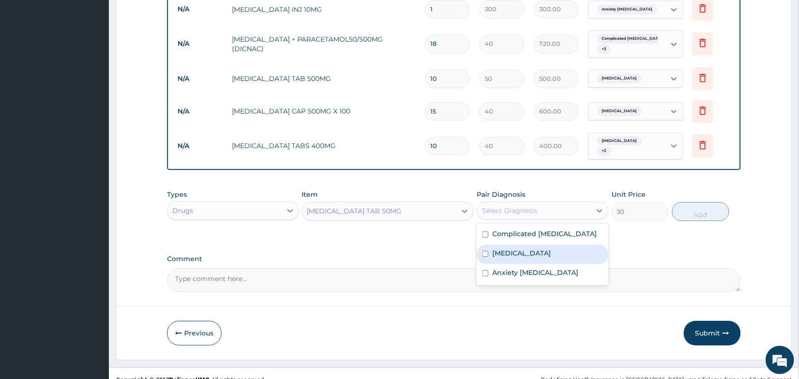
click at [484, 251] on input "checkbox" at bounding box center [485, 254] width 6 height 6
checkbox input "true"
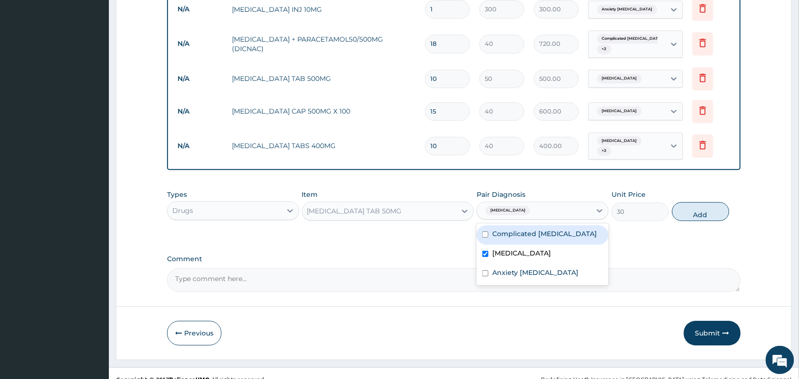
click at [486, 231] on input "checkbox" at bounding box center [485, 234] width 6 height 6
checkbox input "true"
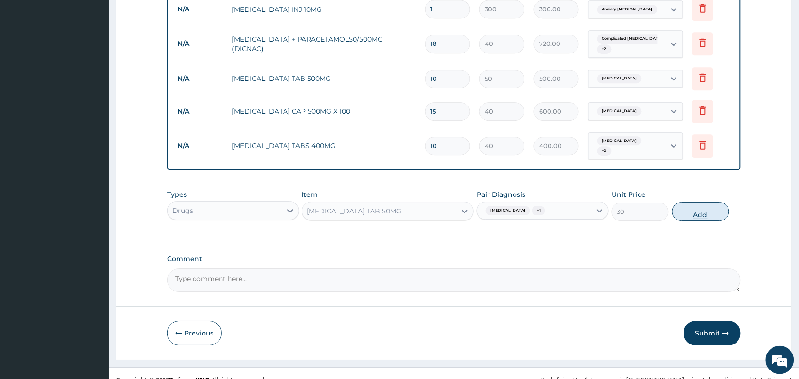
click at [691, 202] on button "Add" at bounding box center [700, 211] width 57 height 19
type input "0"
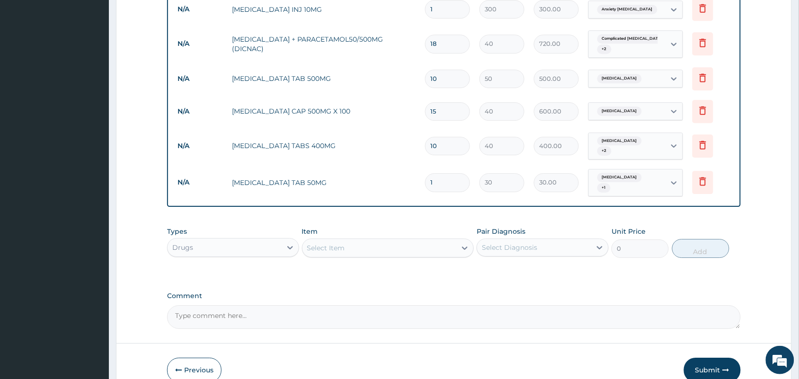
click at [435, 173] on input "1" at bounding box center [447, 182] width 45 height 18
type input "0.00"
type input "5"
type input "150.00"
type input "5"
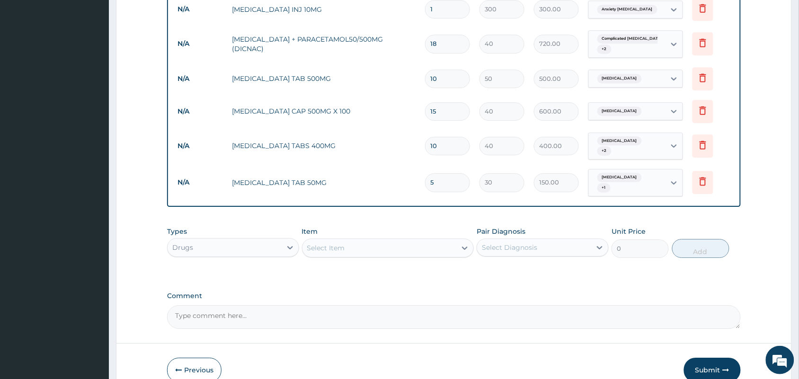
click at [389, 240] on div "Select Item" at bounding box center [379, 247] width 154 height 15
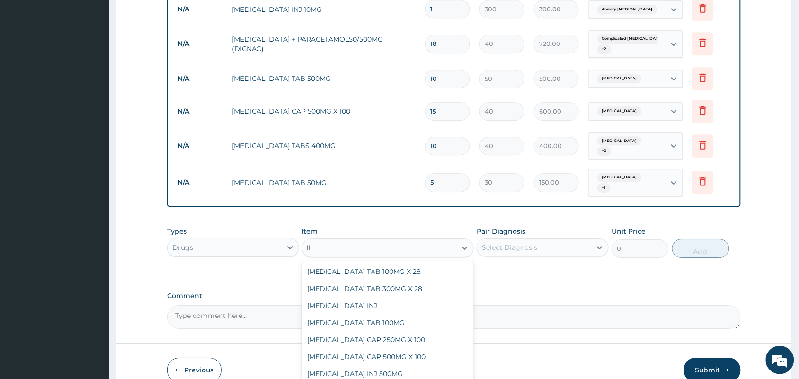
type input "l"
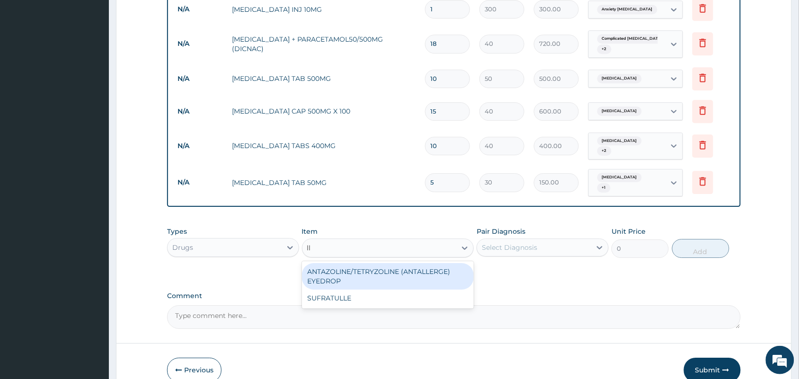
type input "l"
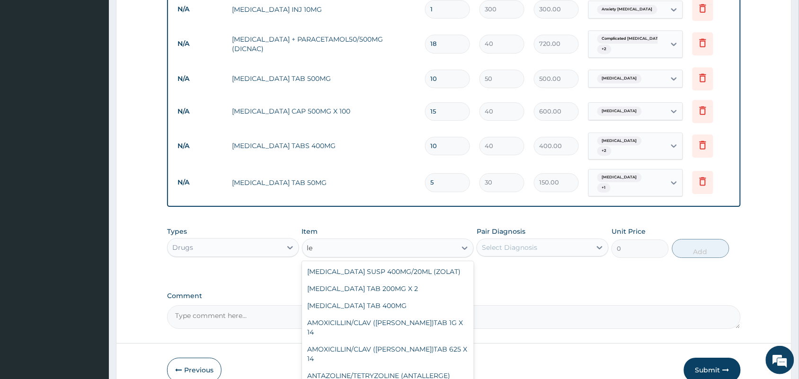
type input "l"
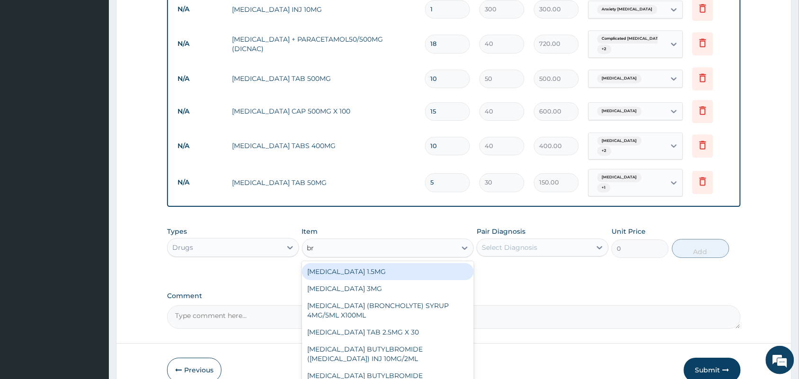
type input "bro"
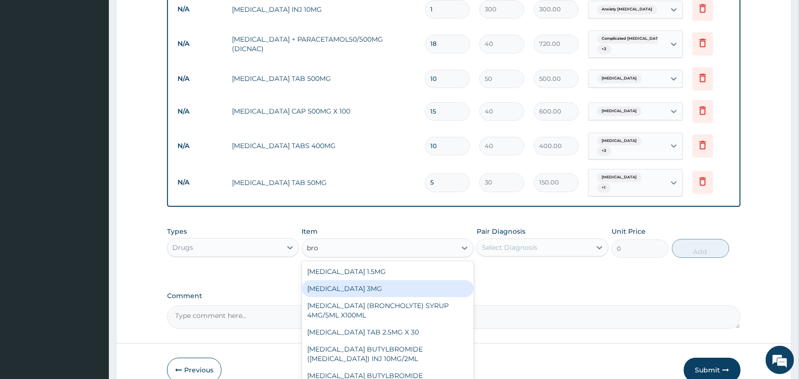
click at [374, 280] on div "[MEDICAL_DATA] 3MG" at bounding box center [388, 288] width 172 height 17
type input "100"
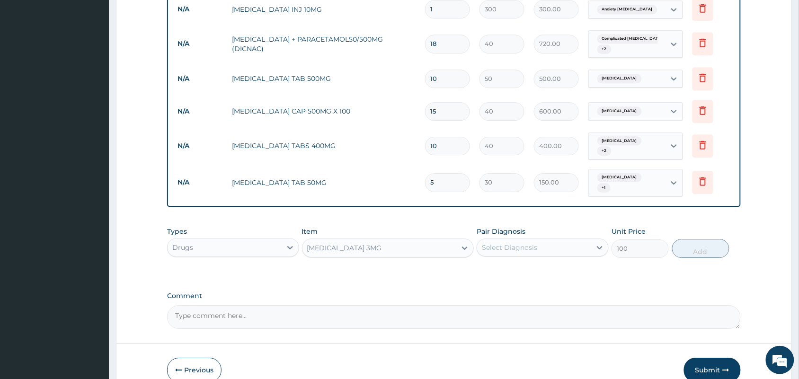
click at [524, 243] on div "Select Diagnosis" at bounding box center [509, 247] width 55 height 9
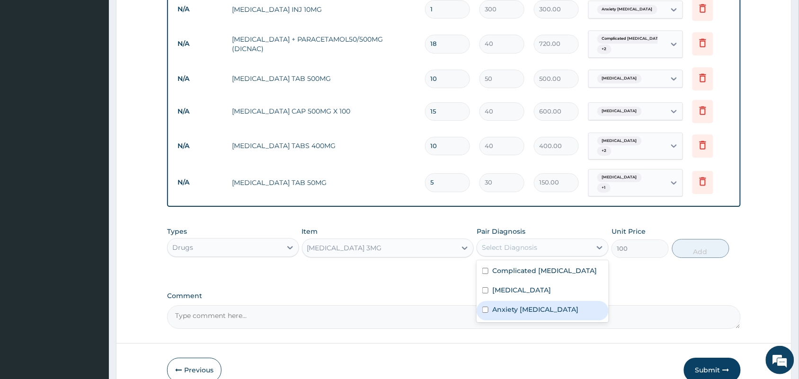
click at [483, 307] on input "checkbox" at bounding box center [485, 310] width 6 height 6
checkbox input "true"
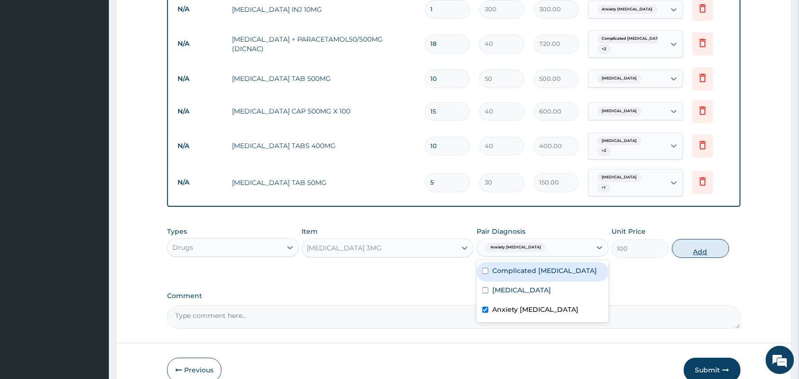
click at [691, 239] on button "Add" at bounding box center [700, 248] width 57 height 19
type input "0"
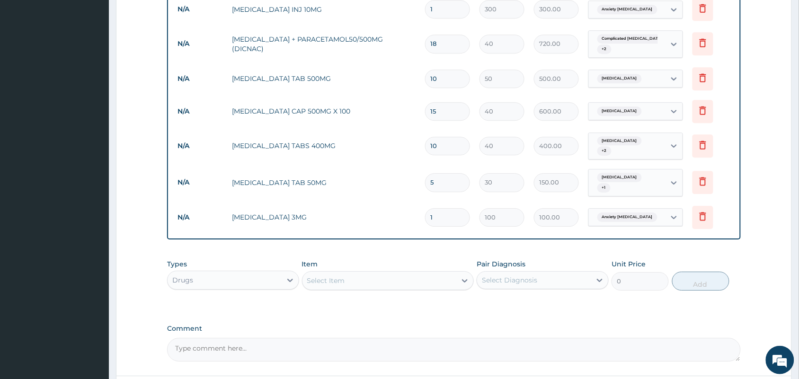
click at [433, 208] on input "1" at bounding box center [447, 217] width 45 height 18
type input "0.00"
type input "4"
type input "400.00"
type input "4"
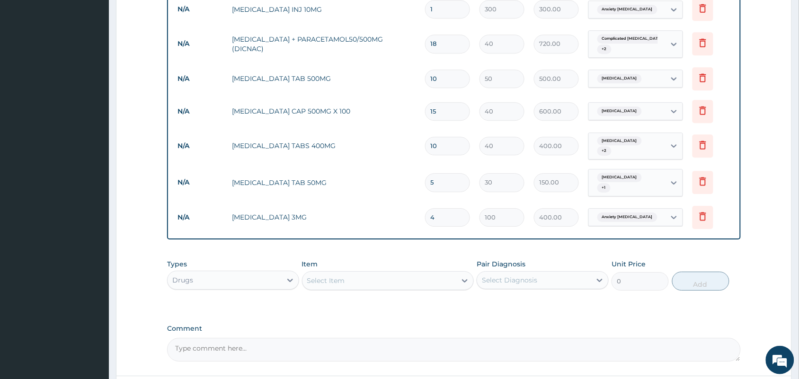
click at [363, 273] on div "Select Item" at bounding box center [379, 280] width 154 height 15
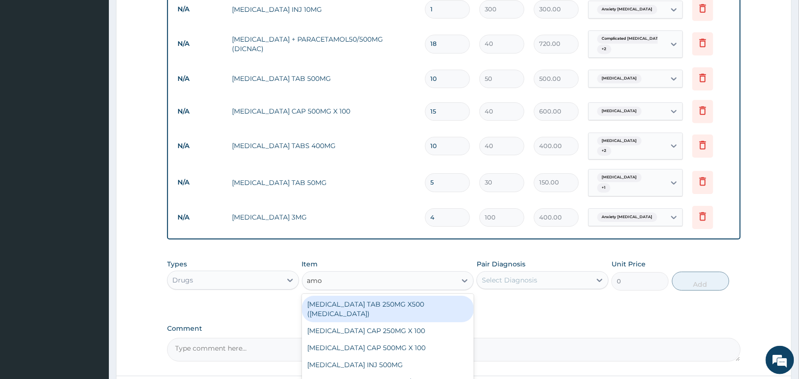
type input "amox"
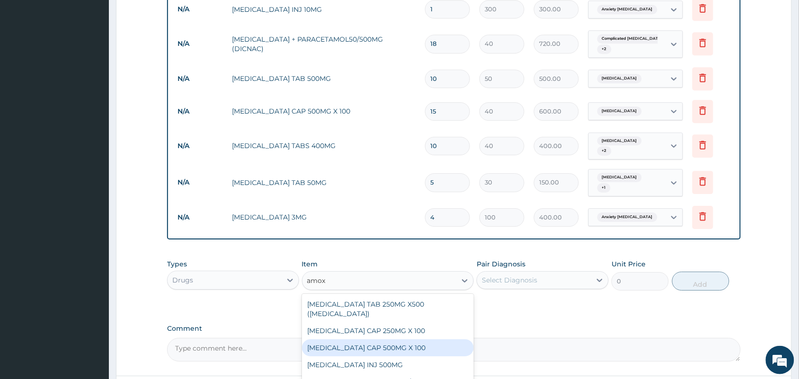
click at [400, 339] on div "[MEDICAL_DATA] CAP 500MG X 100" at bounding box center [388, 347] width 172 height 17
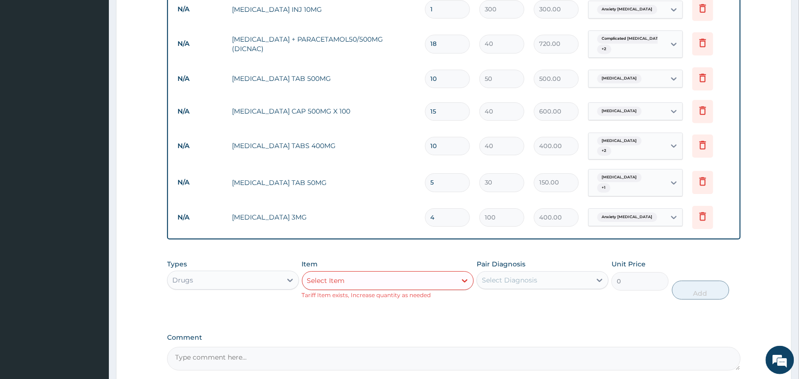
click at [427, 273] on div "Select Item" at bounding box center [379, 280] width 154 height 15
click at [424, 273] on div "Select Item" at bounding box center [379, 280] width 154 height 15
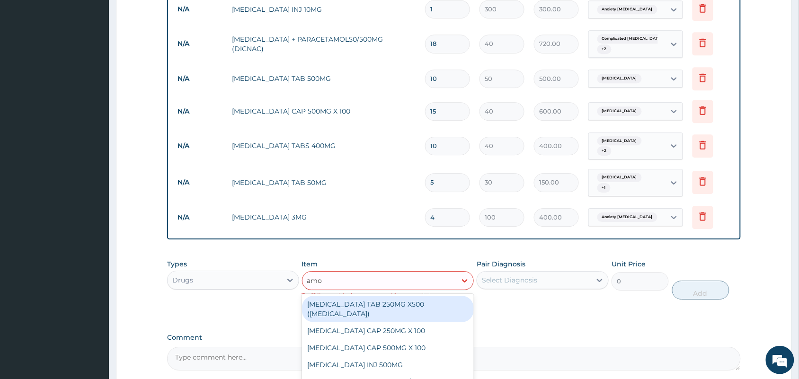
type input "amox"
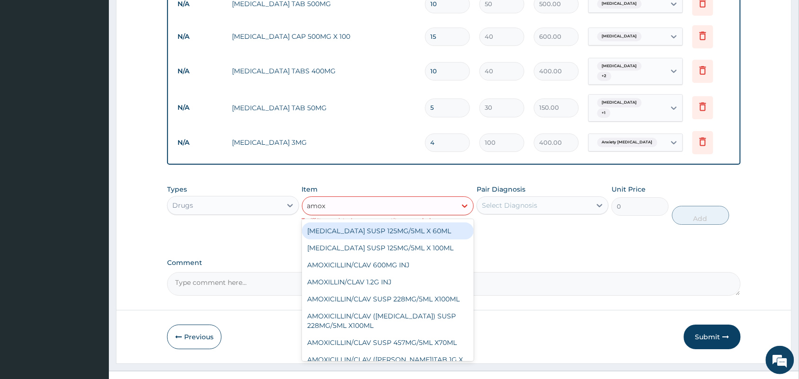
scroll to position [111, 0]
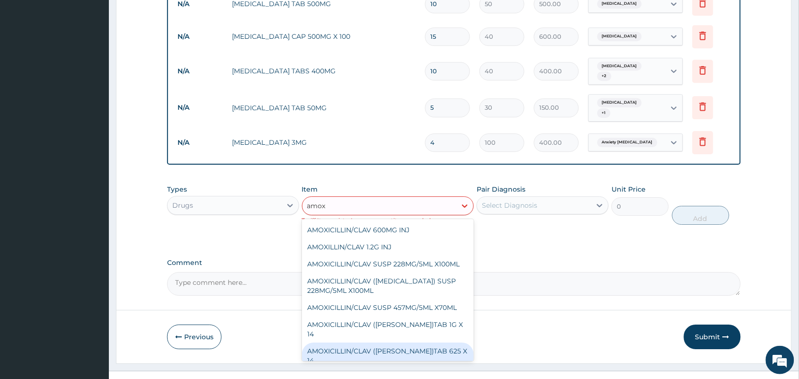
click at [446, 343] on div "AMOXICILLIN/CLAV ([PERSON_NAME])TAB 625 X 14" at bounding box center [388, 356] width 172 height 26
type input "200"
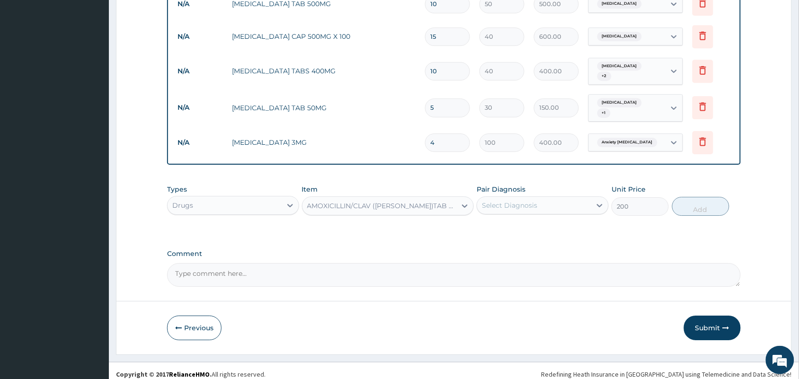
scroll to position [821, 0]
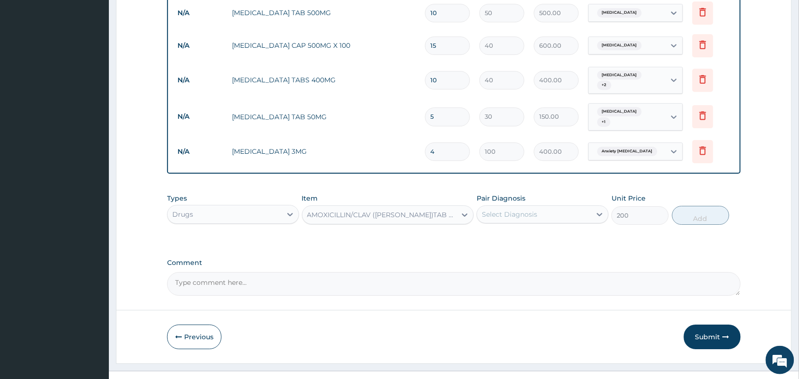
click at [537, 207] on div "Select Diagnosis" at bounding box center [534, 214] width 114 height 15
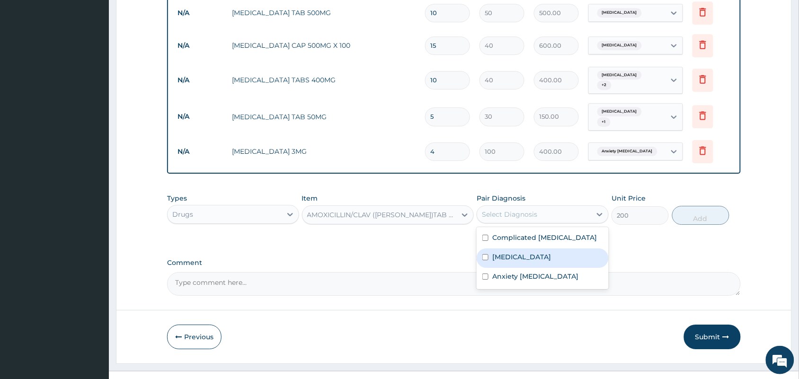
click at [485, 254] on input "checkbox" at bounding box center [485, 257] width 6 height 6
checkbox input "true"
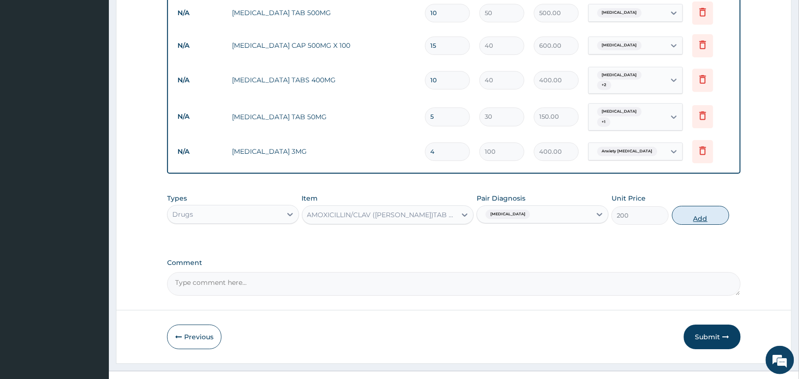
click at [697, 206] on button "Add" at bounding box center [700, 215] width 57 height 19
type input "0"
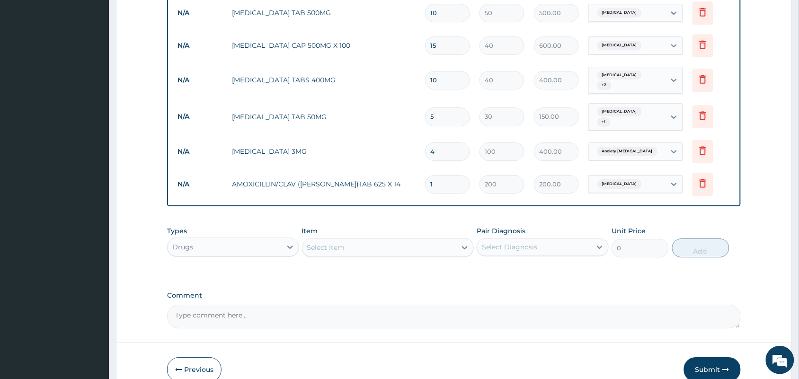
click at [442, 175] on input "1" at bounding box center [447, 184] width 45 height 18
type input "10"
type input "2000.00"
type input "10"
click at [357, 240] on div "Select Item" at bounding box center [379, 247] width 154 height 15
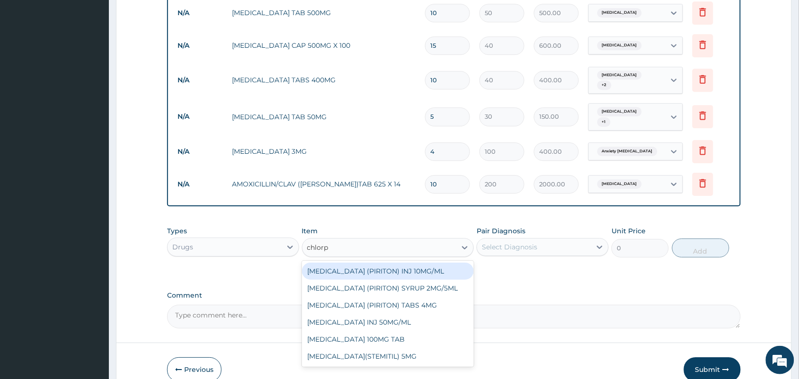
type input "chlorpr"
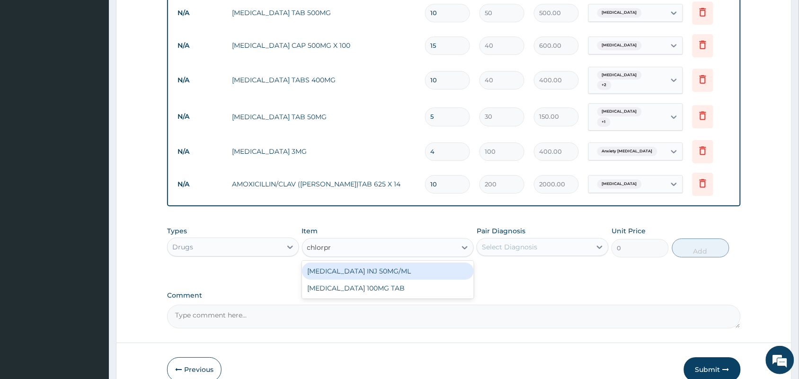
click at [362, 263] on div "[MEDICAL_DATA] INJ 50MG/ML" at bounding box center [388, 271] width 172 height 17
type input "500"
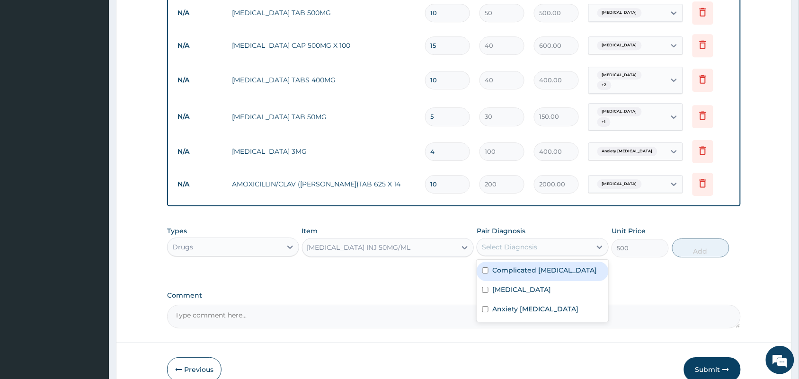
click at [523, 239] on div "Select Diagnosis" at bounding box center [534, 246] width 114 height 15
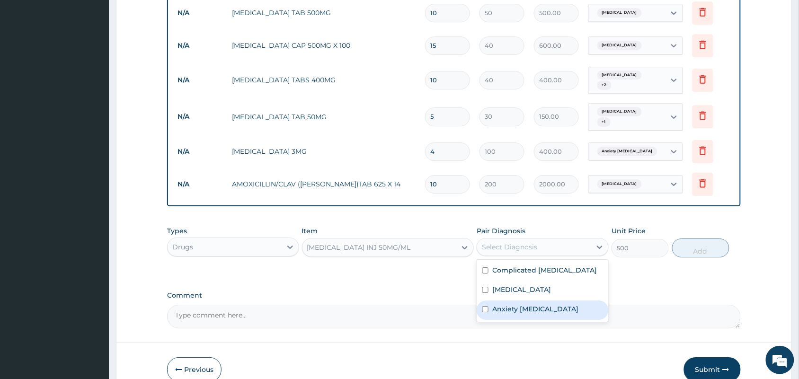
click at [486, 306] on input "checkbox" at bounding box center [485, 309] width 6 height 6
checkbox input "true"
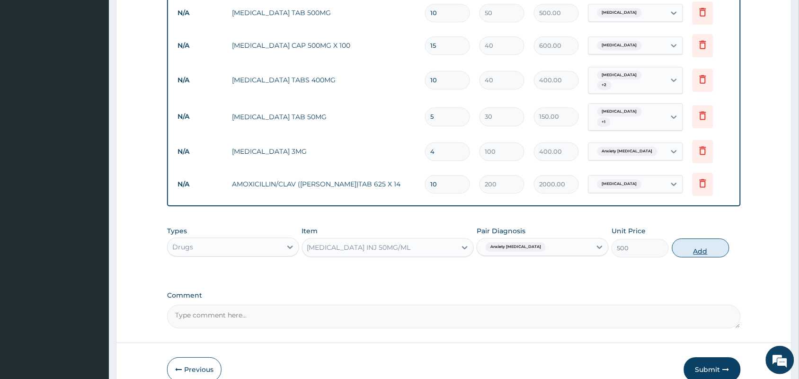
click at [698, 238] on button "Add" at bounding box center [700, 247] width 57 height 19
type input "0"
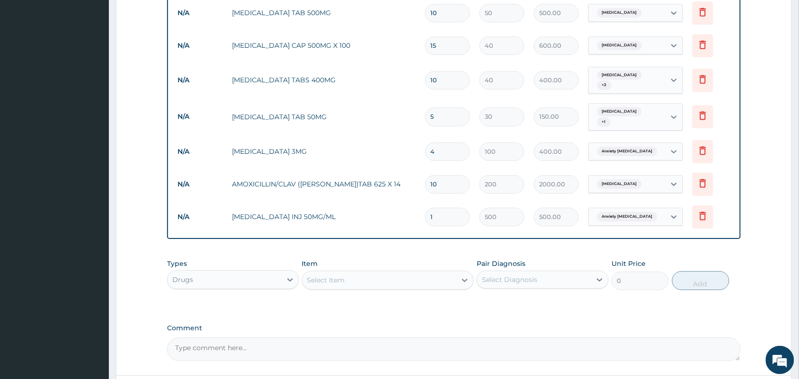
click at [413, 273] on div "Select Item" at bounding box center [379, 280] width 154 height 15
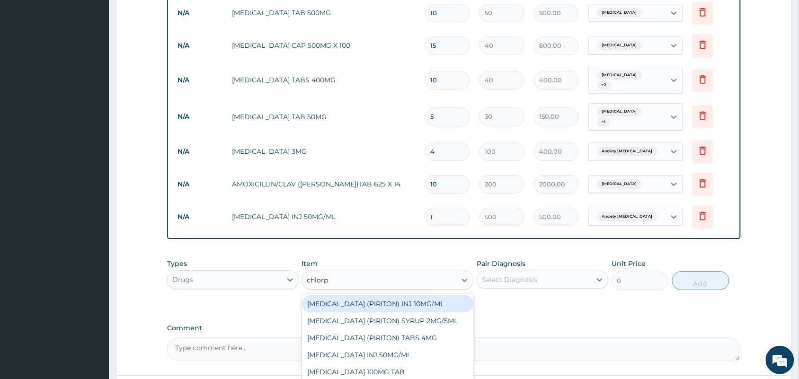
type input "chlorpr"
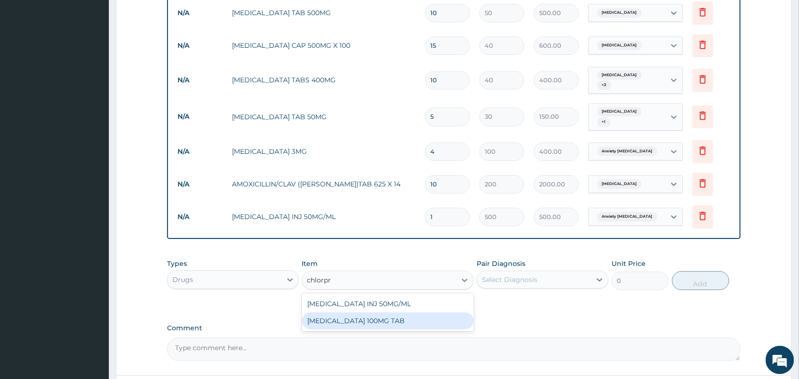
drag, startPoint x: 427, startPoint y: 304, endPoint x: 424, endPoint y: 308, distance: 5.0
click at [424, 312] on div "[MEDICAL_DATA] 100MG TAB" at bounding box center [388, 320] width 172 height 17
type input "20"
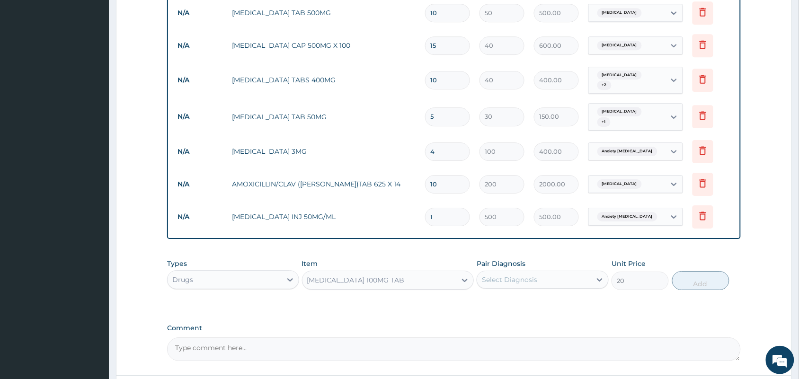
click at [424, 324] on label "Comment" at bounding box center [454, 328] width 574 height 8
click at [424, 337] on textarea "Comment" at bounding box center [454, 349] width 574 height 24
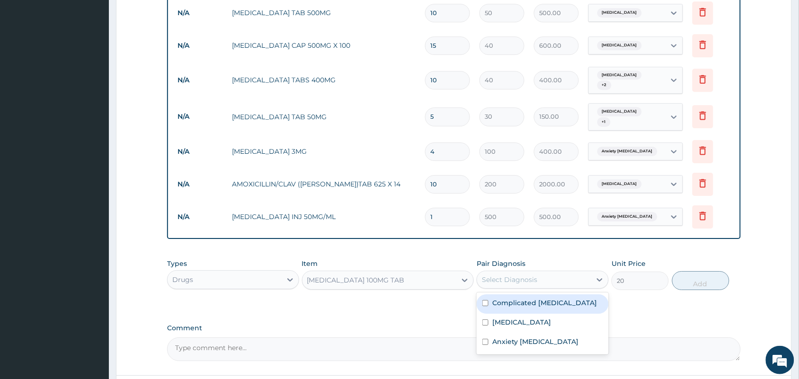
click at [516, 275] on div "Select Diagnosis" at bounding box center [509, 279] width 55 height 9
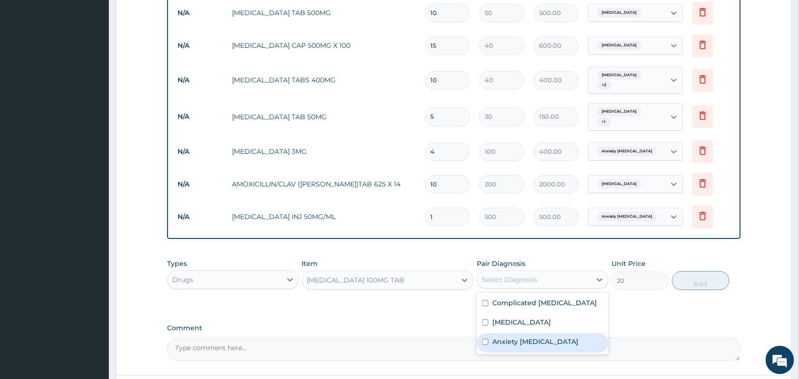
click at [484, 339] on input "checkbox" at bounding box center [485, 342] width 6 height 6
checkbox input "true"
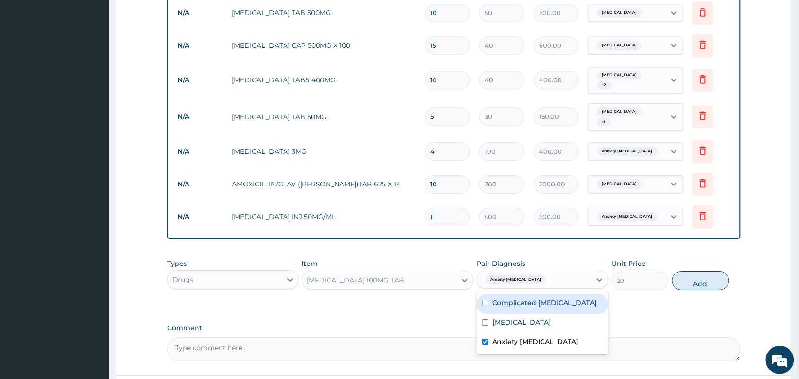
click at [707, 271] on button "Add" at bounding box center [700, 280] width 57 height 19
type input "0"
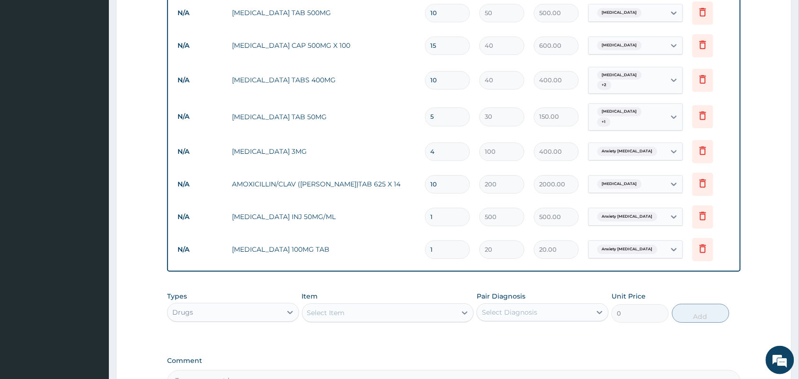
click at [439, 240] on input "1" at bounding box center [447, 249] width 45 height 18
type input "0.00"
type input "4"
type input "80.00"
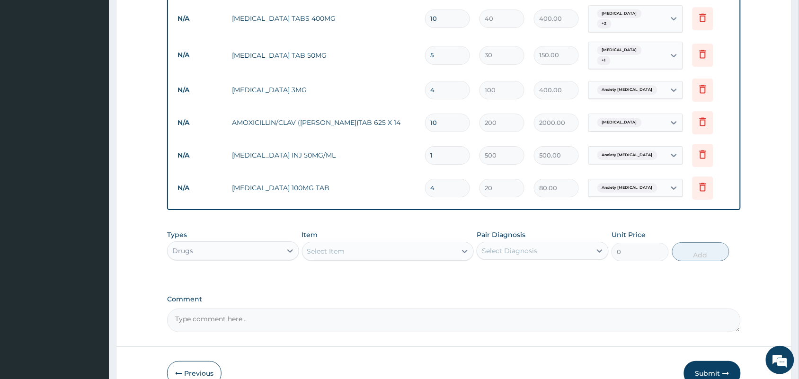
scroll to position [916, 0]
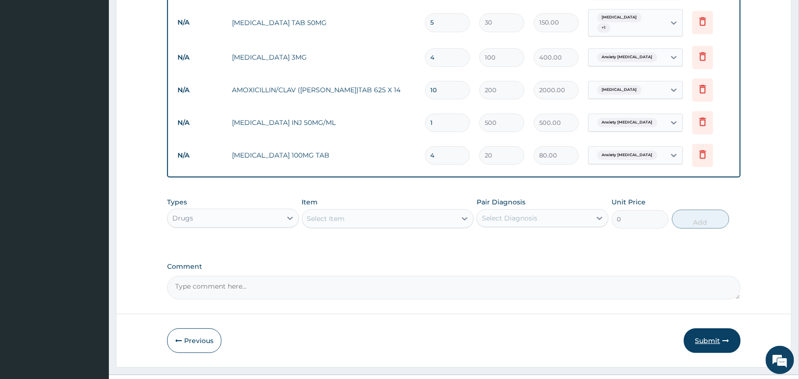
type input "4"
click at [718, 328] on button "Submit" at bounding box center [712, 340] width 57 height 25
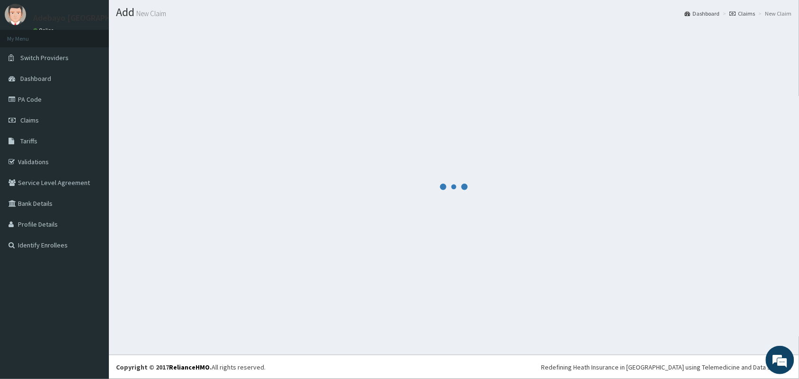
scroll to position [25, 0]
click at [561, 349] on section at bounding box center [454, 186] width 690 height 336
drag, startPoint x: 540, startPoint y: 207, endPoint x: 484, endPoint y: 199, distance: 57.4
click at [484, 199] on div at bounding box center [454, 187] width 676 height 322
click at [569, 332] on div at bounding box center [454, 187] width 676 height 322
